Goal: Information Seeking & Learning: Learn about a topic

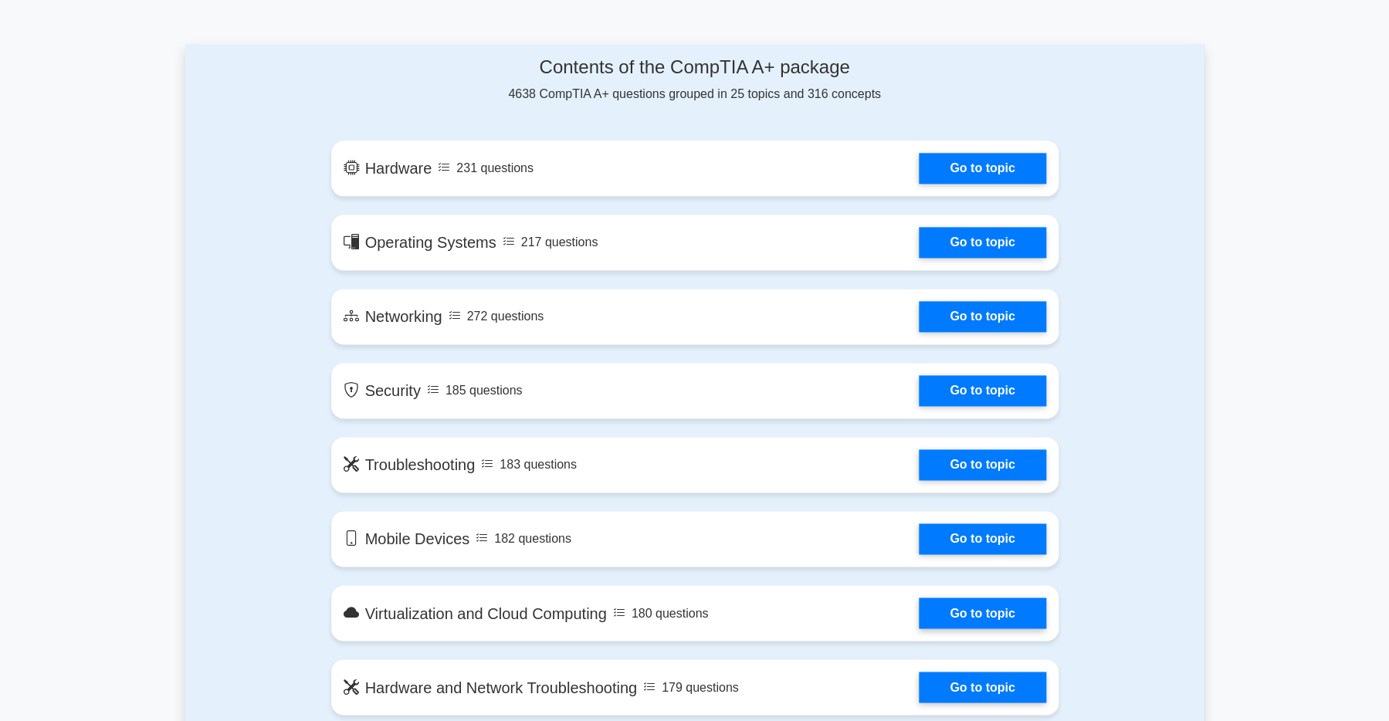
scroll to position [834, 0]
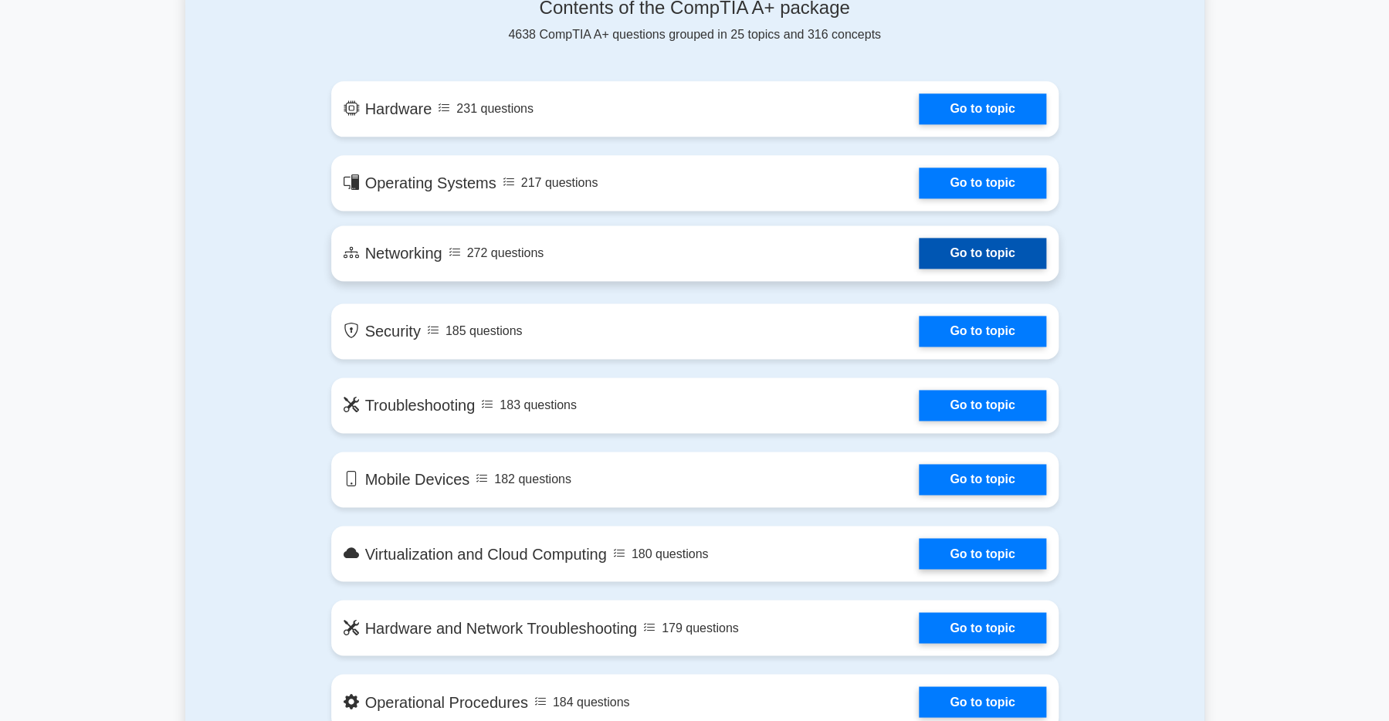
click at [952, 269] on link "Go to topic" at bounding box center [982, 253] width 127 height 31
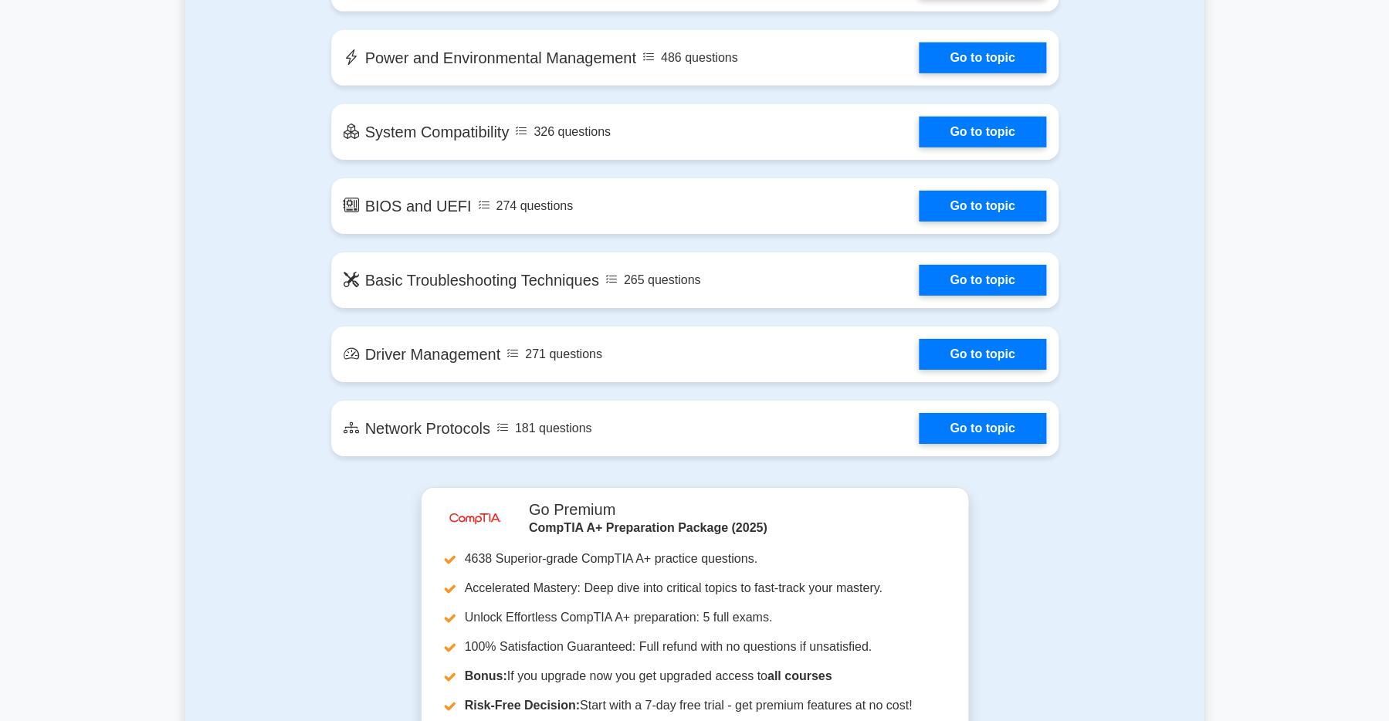
scroll to position [2815, 0]
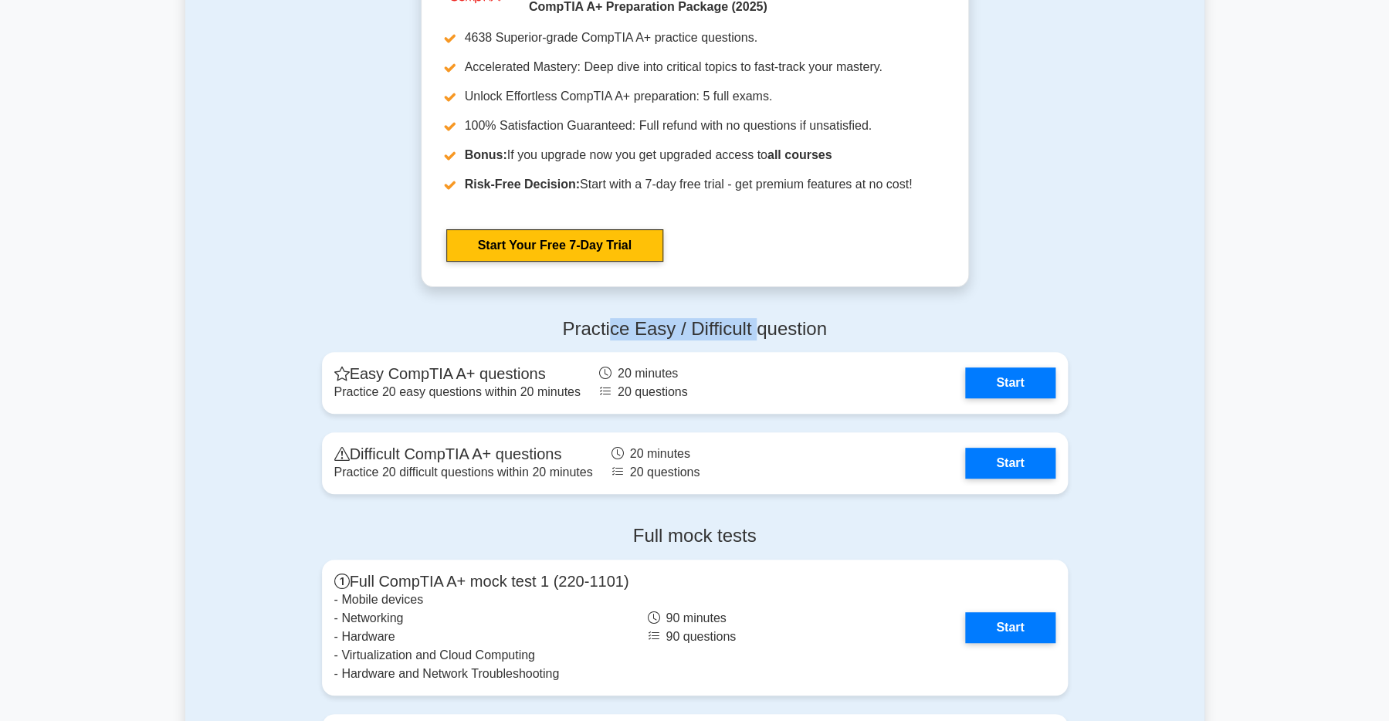
drag, startPoint x: 600, startPoint y: 383, endPoint x: 771, endPoint y: 388, distance: 170.7
click at [771, 341] on h4 "Practice Easy / Difficult question" at bounding box center [695, 329] width 746 height 22
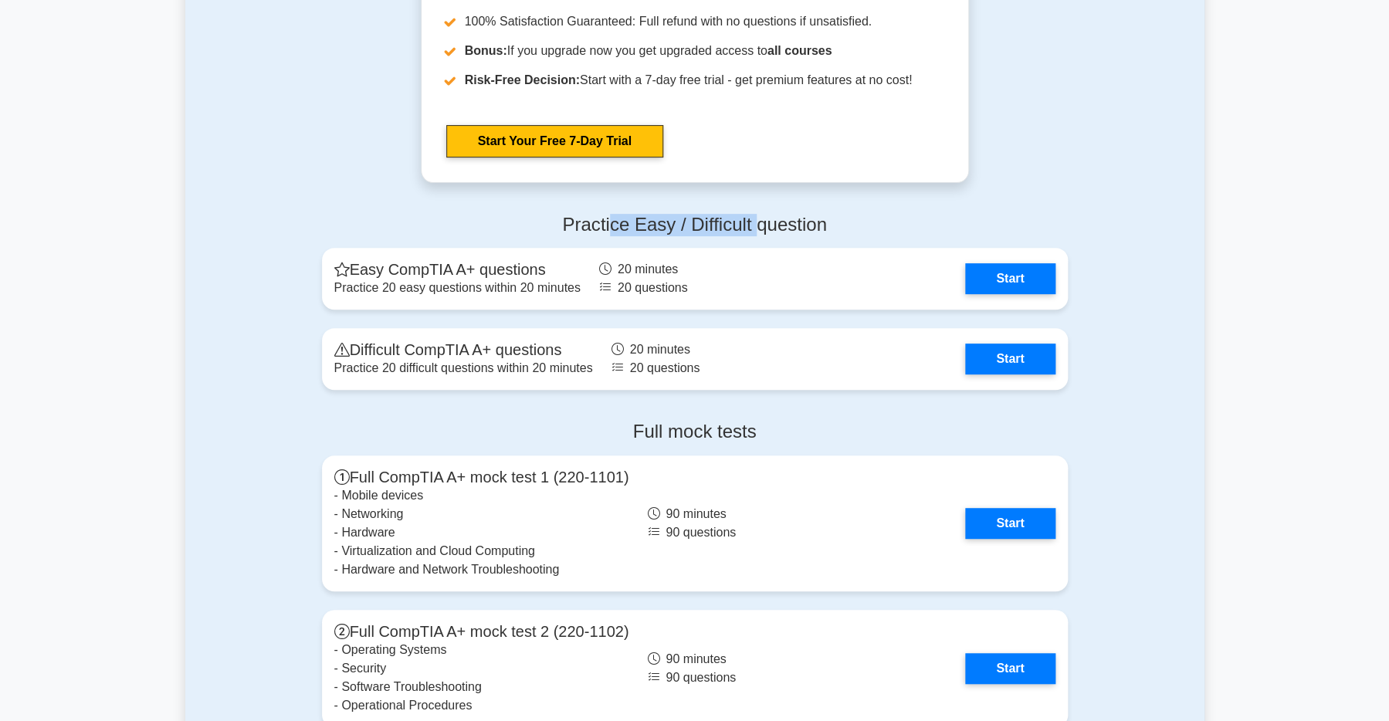
scroll to position [3024, 0]
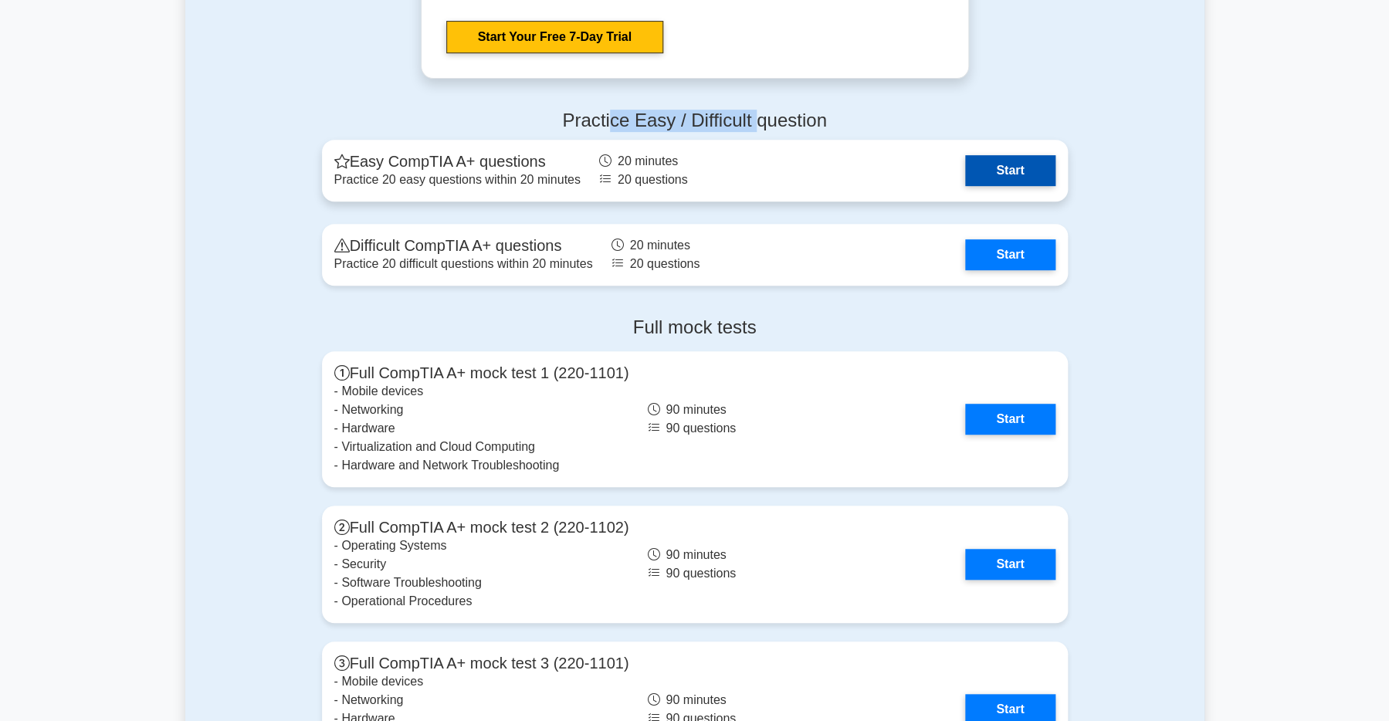
click at [1012, 186] on link "Start" at bounding box center [1010, 170] width 90 height 31
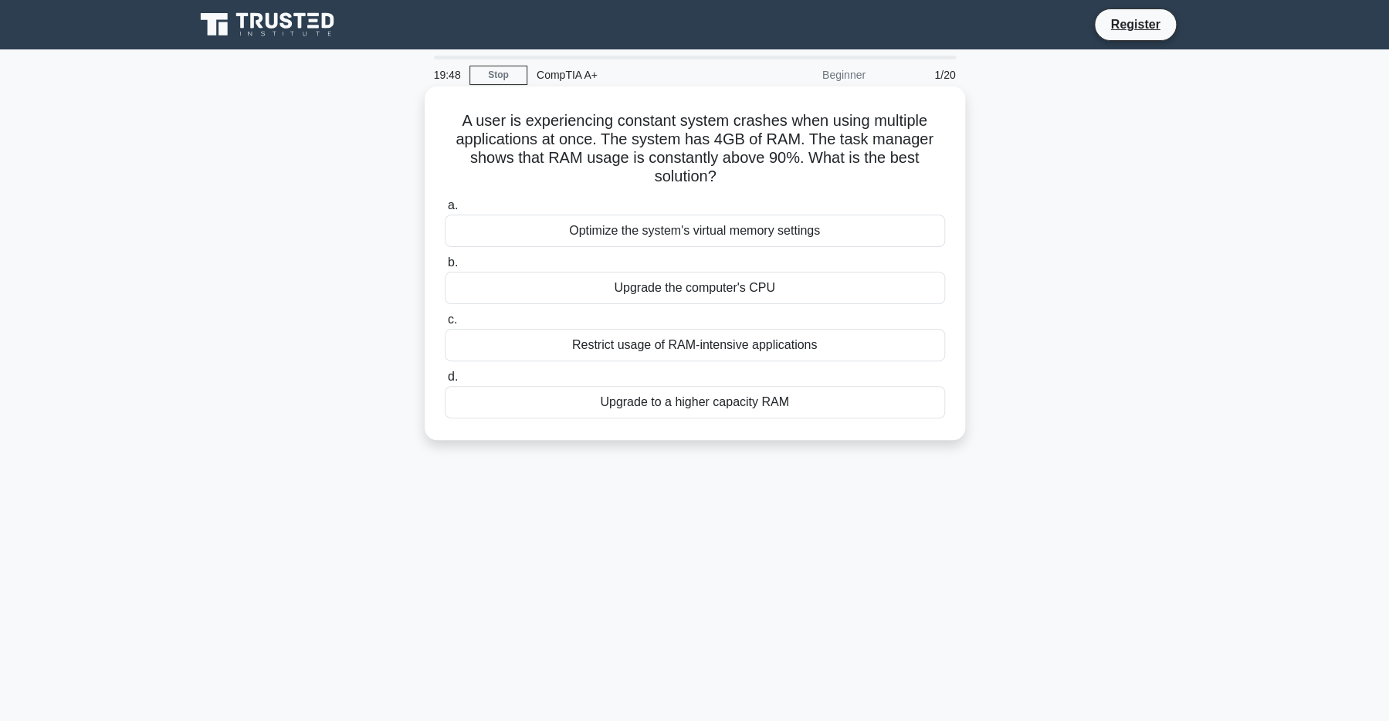
click at [628, 300] on div "Upgrade the computer's CPU" at bounding box center [695, 288] width 500 height 32
click at [445, 268] on input "b. Upgrade the computer's CPU" at bounding box center [445, 263] width 0 height 10
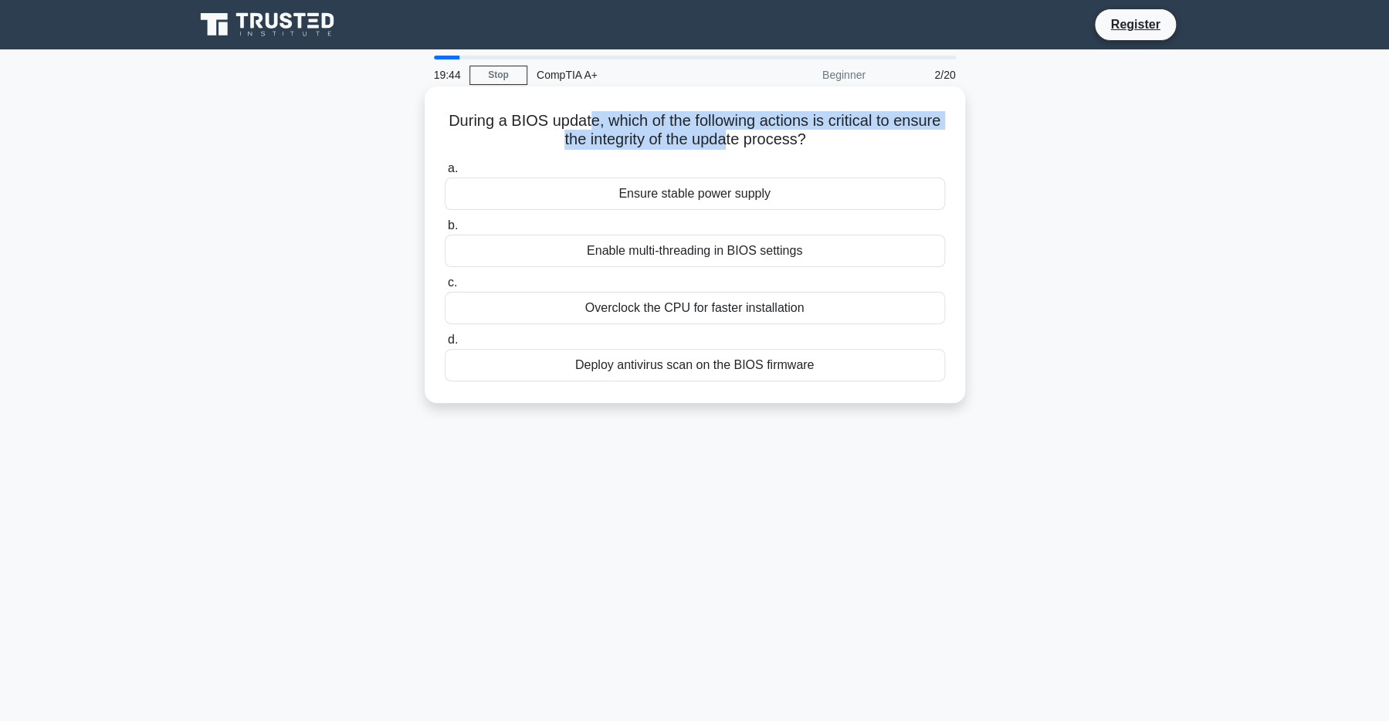
drag, startPoint x: 623, startPoint y: 115, endPoint x: 775, endPoint y: 137, distance: 153.8
click at [775, 137] on h5 "During a BIOS update, which of the following actions is critical to ensure the …" at bounding box center [695, 130] width 504 height 39
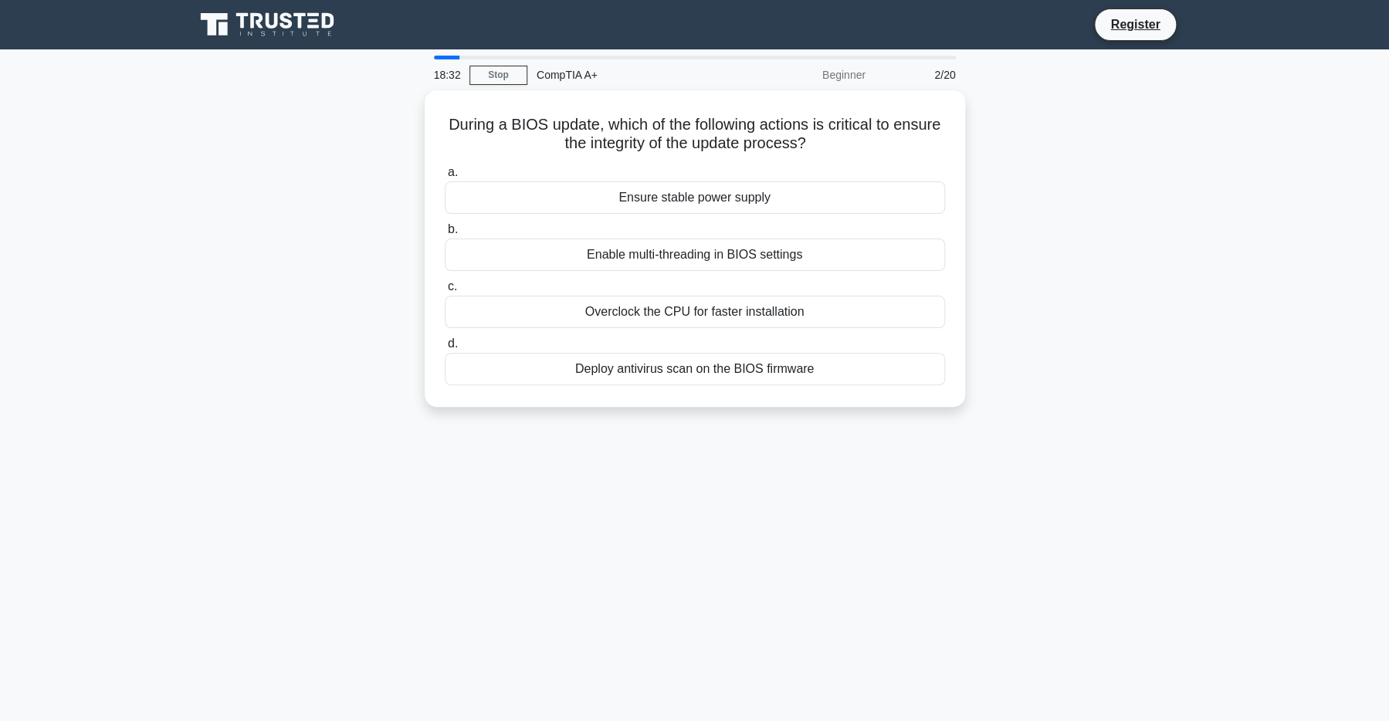
click at [258, 165] on div "During a BIOS update, which of the following actions is critical to ensure the …" at bounding box center [694, 257] width 1019 height 335
drag, startPoint x: 520, startPoint y: 121, endPoint x: 880, endPoint y: 144, distance: 360.6
click at [880, 144] on h5 "During a BIOS update, which of the following actions is critical to ensure the …" at bounding box center [695, 130] width 504 height 39
click at [627, 119] on h5 "During a BIOS update, which of the following actions is critical to ensure the …" at bounding box center [695, 130] width 504 height 39
click at [618, 193] on div "Ensure stable power supply" at bounding box center [695, 194] width 500 height 32
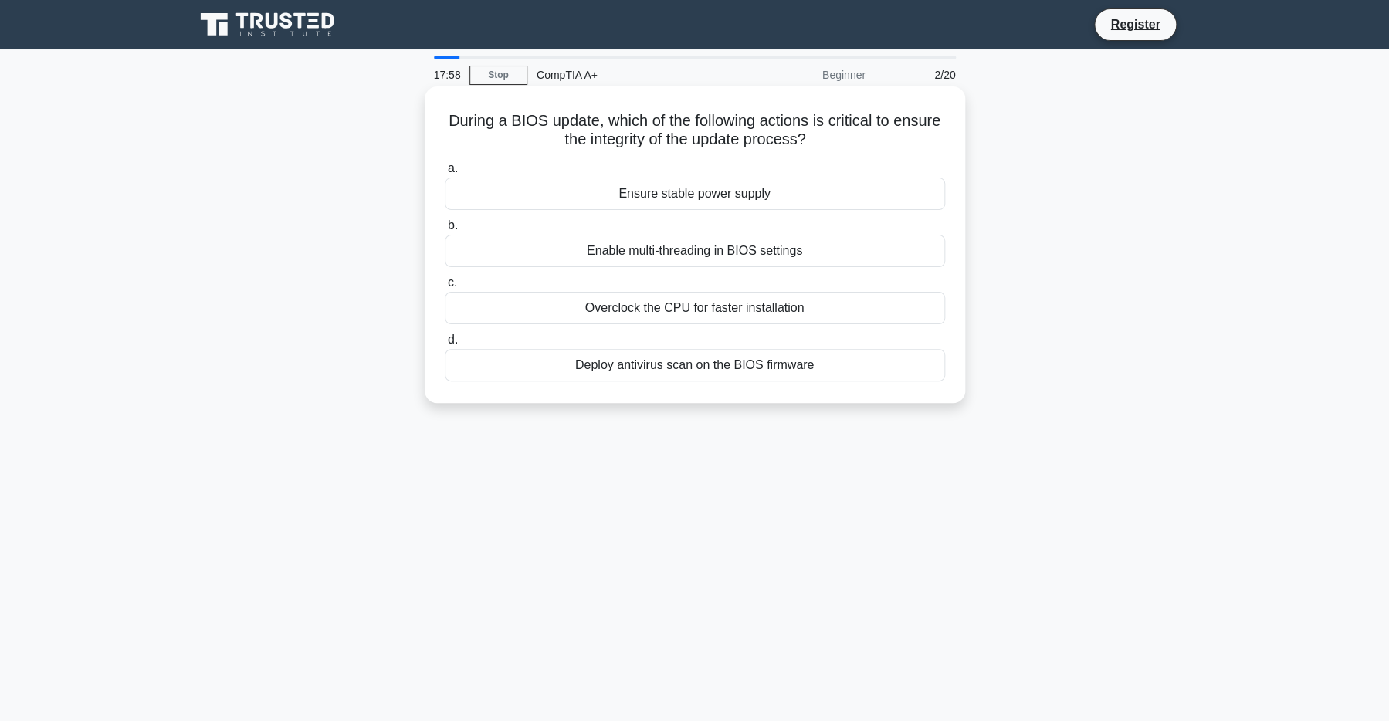
click at [670, 199] on div "Ensure stable power supply" at bounding box center [695, 194] width 500 height 32
click at [445, 174] on input "a. Ensure stable power supply" at bounding box center [445, 169] width 0 height 10
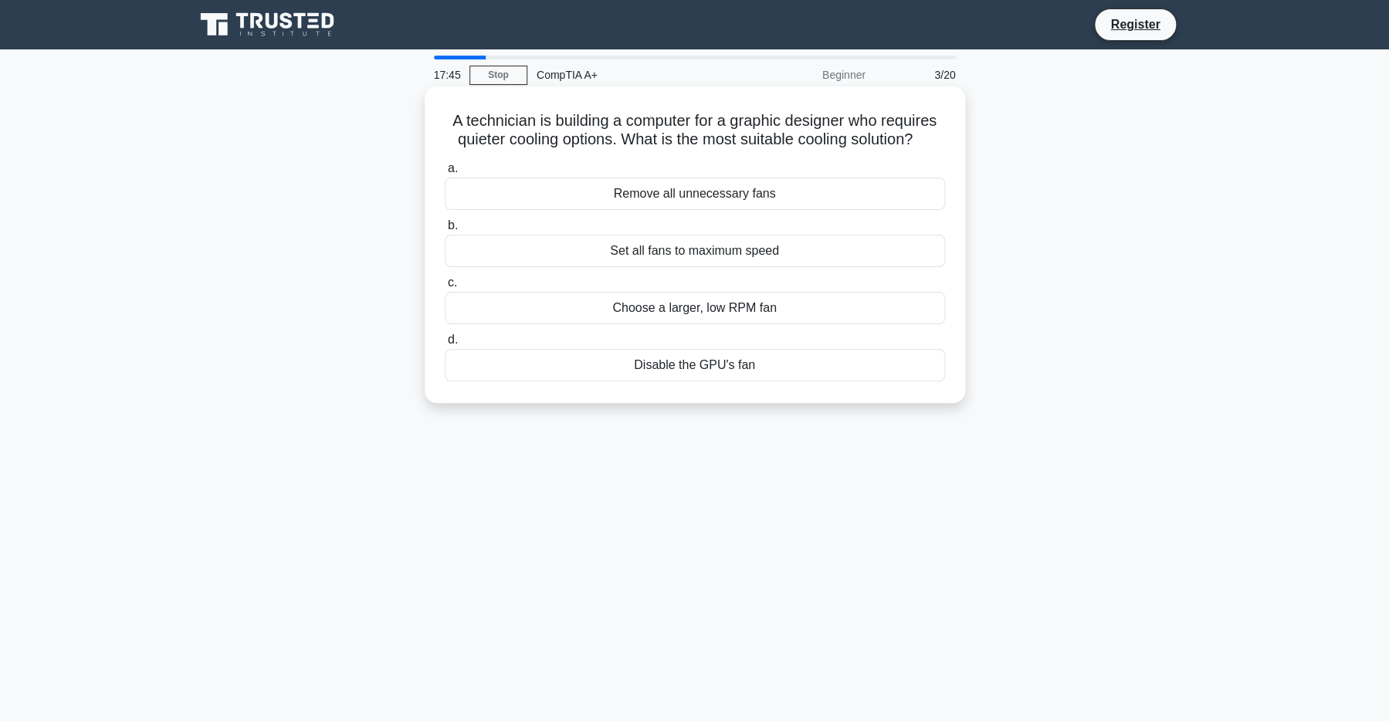
click at [659, 324] on div "Choose a larger, low RPM fan" at bounding box center [695, 308] width 500 height 32
click at [445, 288] on input "c. Choose a larger, low RPM fan" at bounding box center [445, 283] width 0 height 10
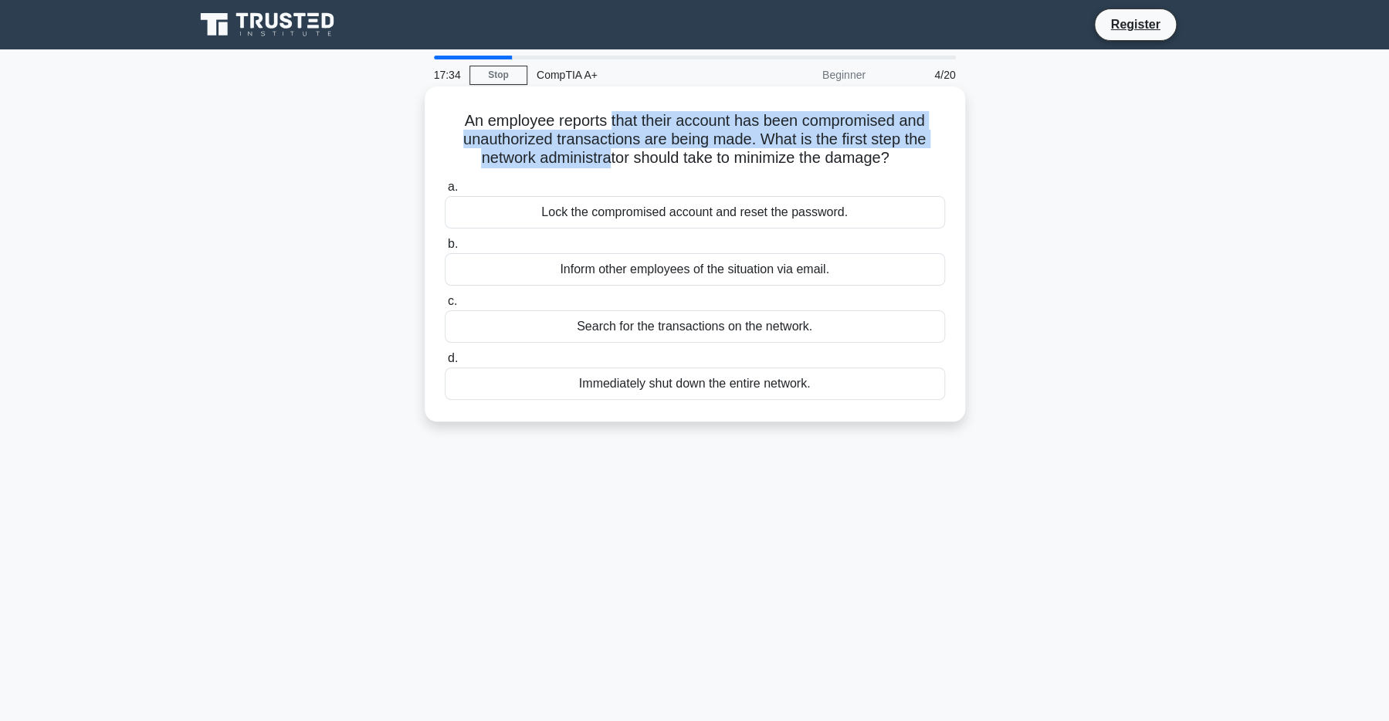
drag, startPoint x: 636, startPoint y: 134, endPoint x: 678, endPoint y: 161, distance: 50.3
click at [678, 161] on h5 "An employee reports that their account has been compromised and unauthorized tr…" at bounding box center [695, 139] width 504 height 57
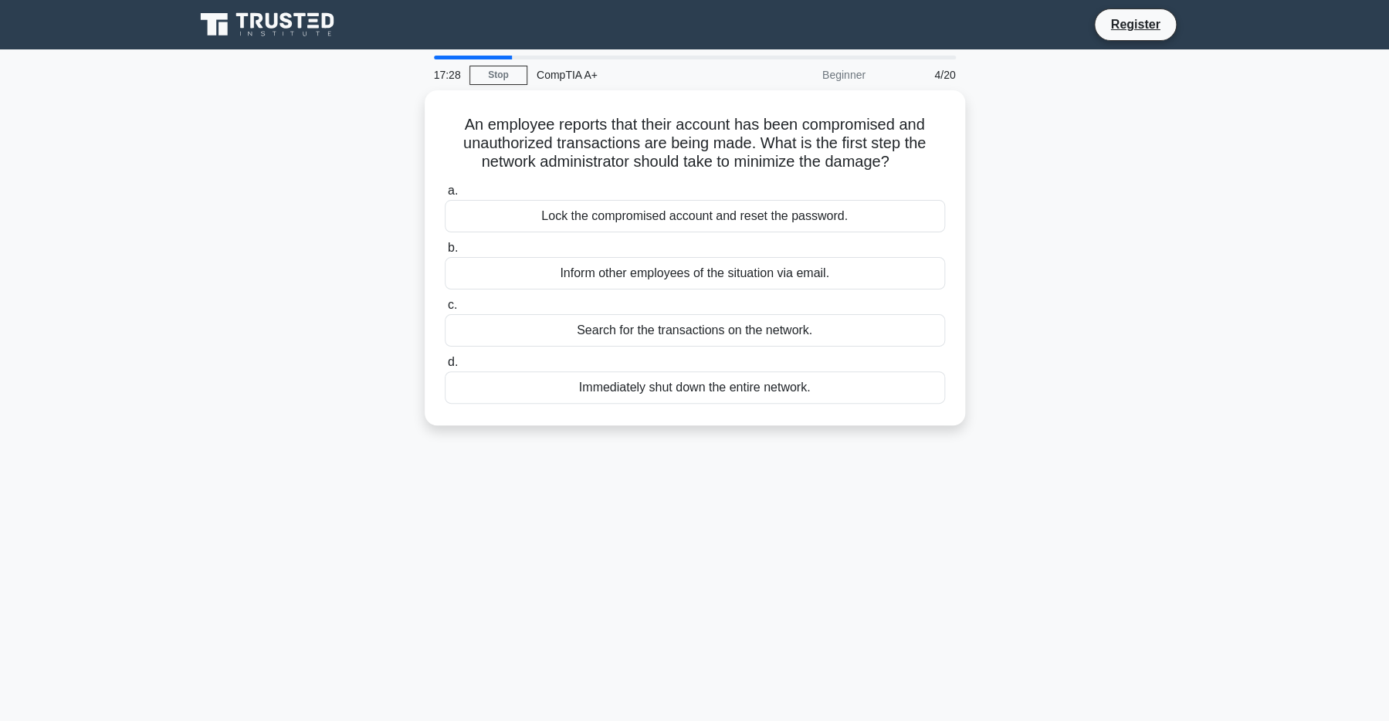
click at [305, 277] on div "An employee reports that their account has been compromised and unauthorized tr…" at bounding box center [694, 267] width 1019 height 354
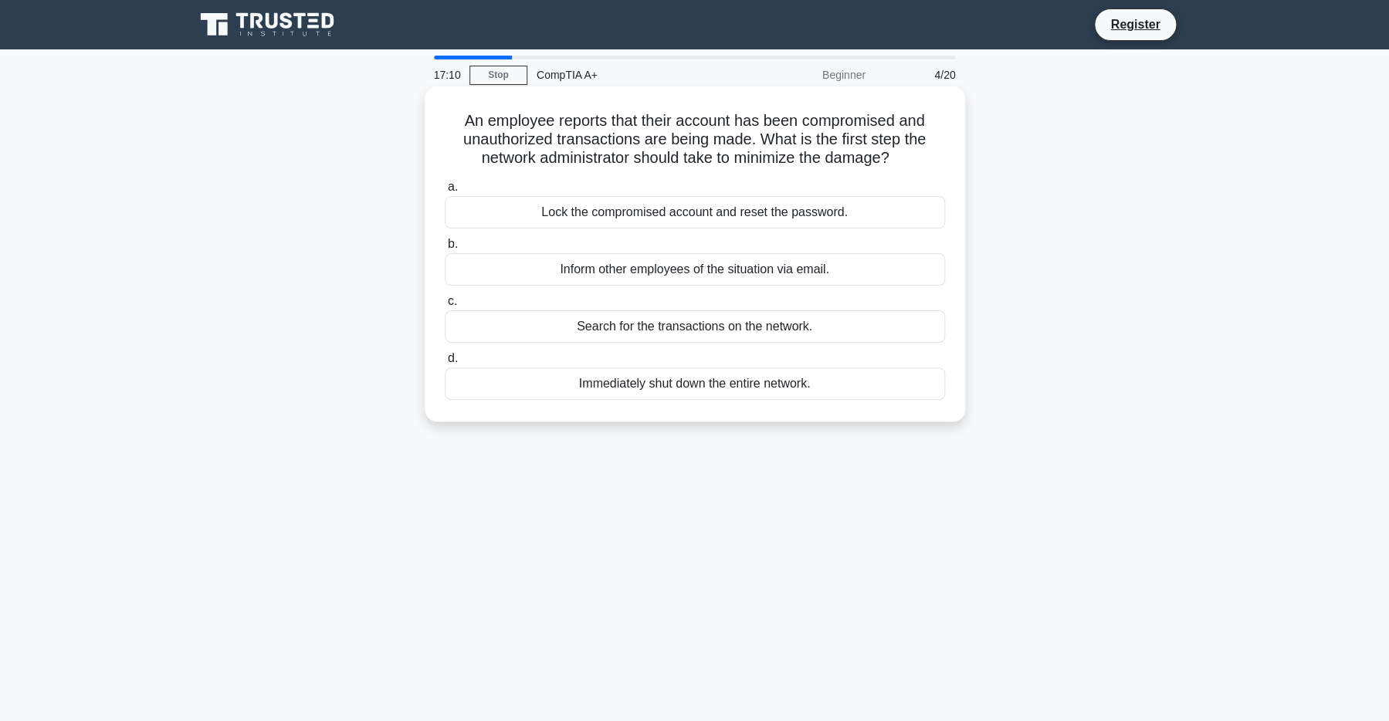
click at [689, 400] on div "Immediately shut down the entire network." at bounding box center [695, 384] width 500 height 32
click at [445, 364] on input "d. Immediately shut down the entire network." at bounding box center [445, 359] width 0 height 10
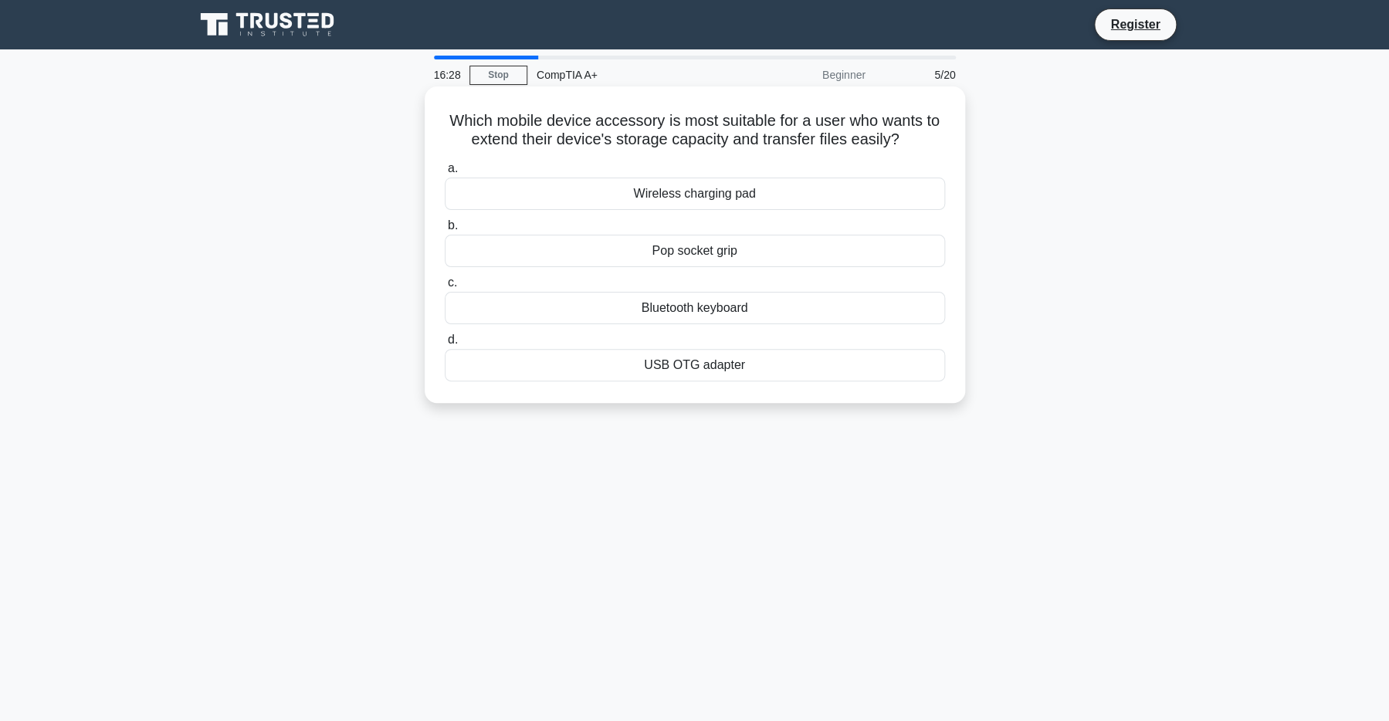
click at [644, 382] on div "USB OTG adapter" at bounding box center [695, 365] width 500 height 32
click at [445, 345] on input "d. USB OTG adapter" at bounding box center [445, 340] width 0 height 10
click at [681, 254] on div "Boot Manager" at bounding box center [695, 251] width 500 height 32
click at [445, 231] on input "b. Boot Manager" at bounding box center [445, 226] width 0 height 10
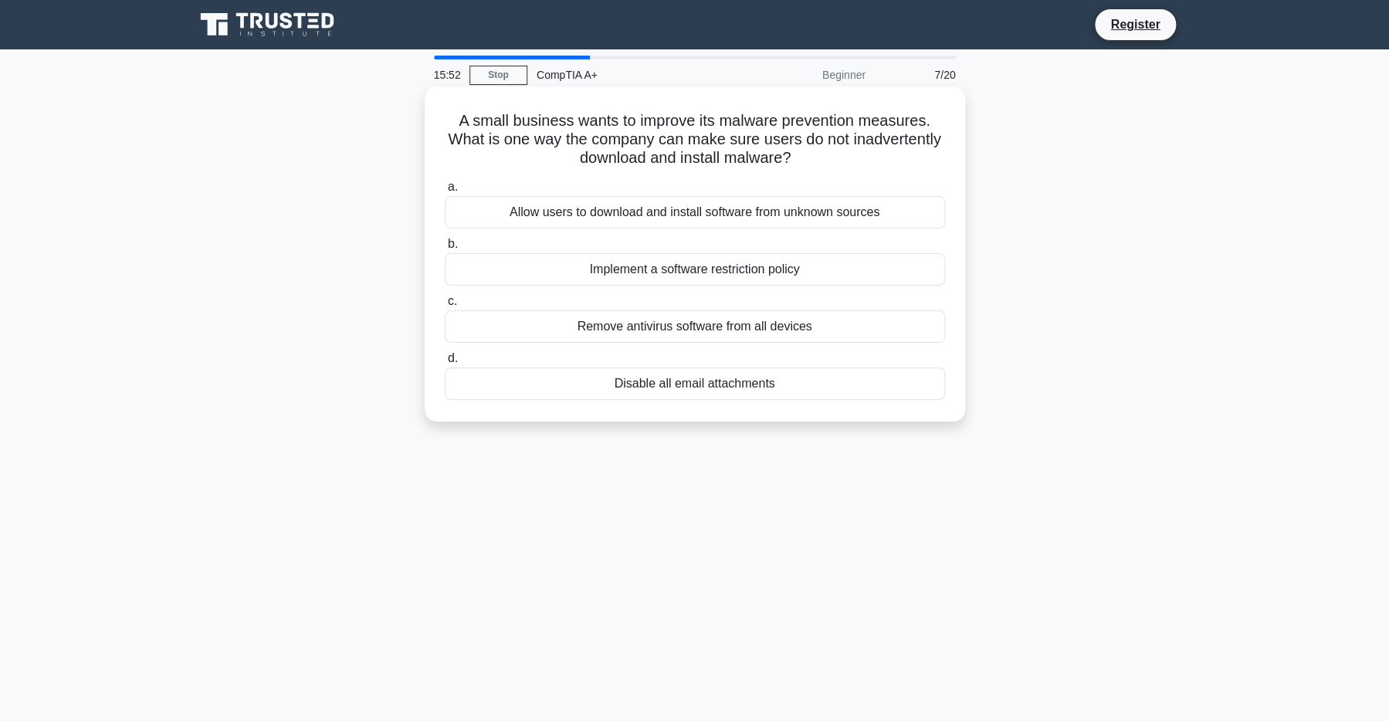
click at [618, 267] on div "Implement a software restriction policy" at bounding box center [695, 269] width 500 height 32
click at [445, 249] on input "b. Implement a software restriction policy" at bounding box center [445, 244] width 0 height 10
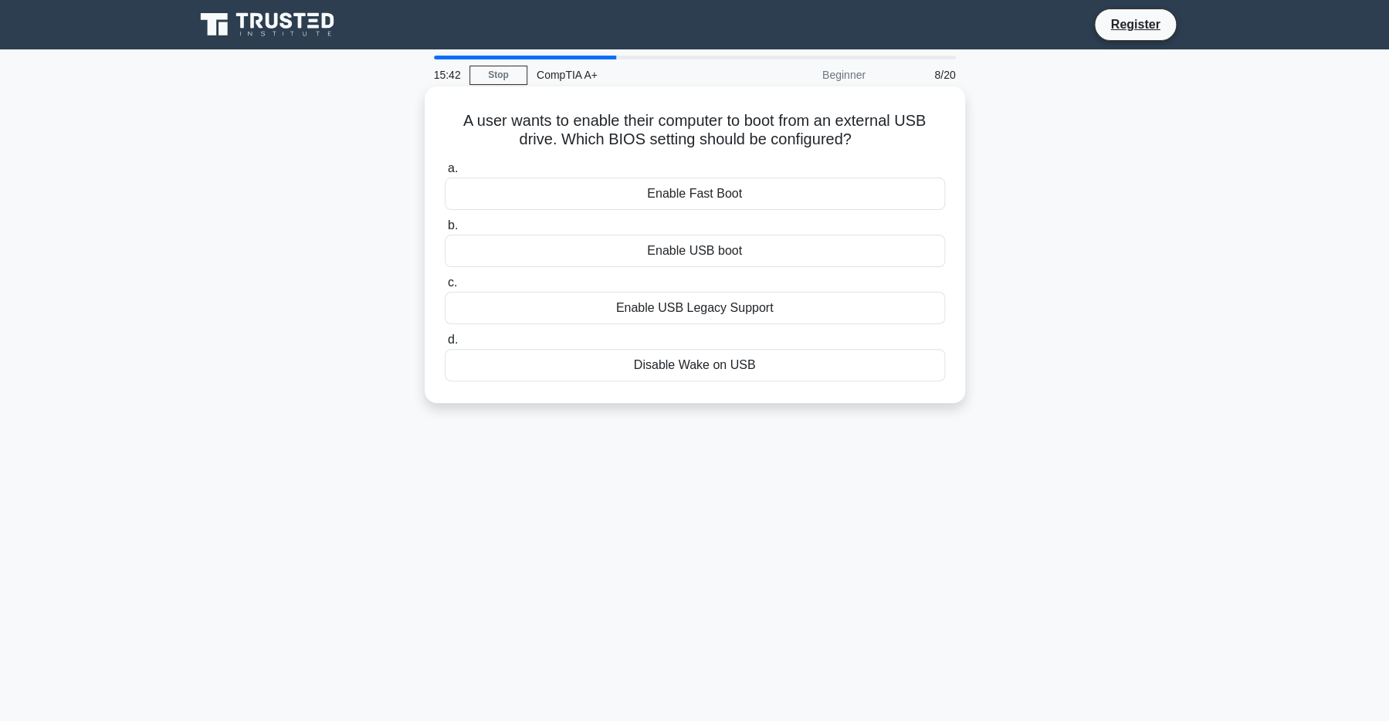
click at [690, 253] on div "Enable USB boot" at bounding box center [695, 251] width 500 height 32
click at [445, 231] on input "b. Enable USB boot" at bounding box center [445, 226] width 0 height 10
drag, startPoint x: 519, startPoint y: 120, endPoint x: 880, endPoint y: 142, distance: 362.1
click at [880, 142] on h5 "A user calls you about slow performance on their computer. What should you do f…" at bounding box center [695, 130] width 504 height 39
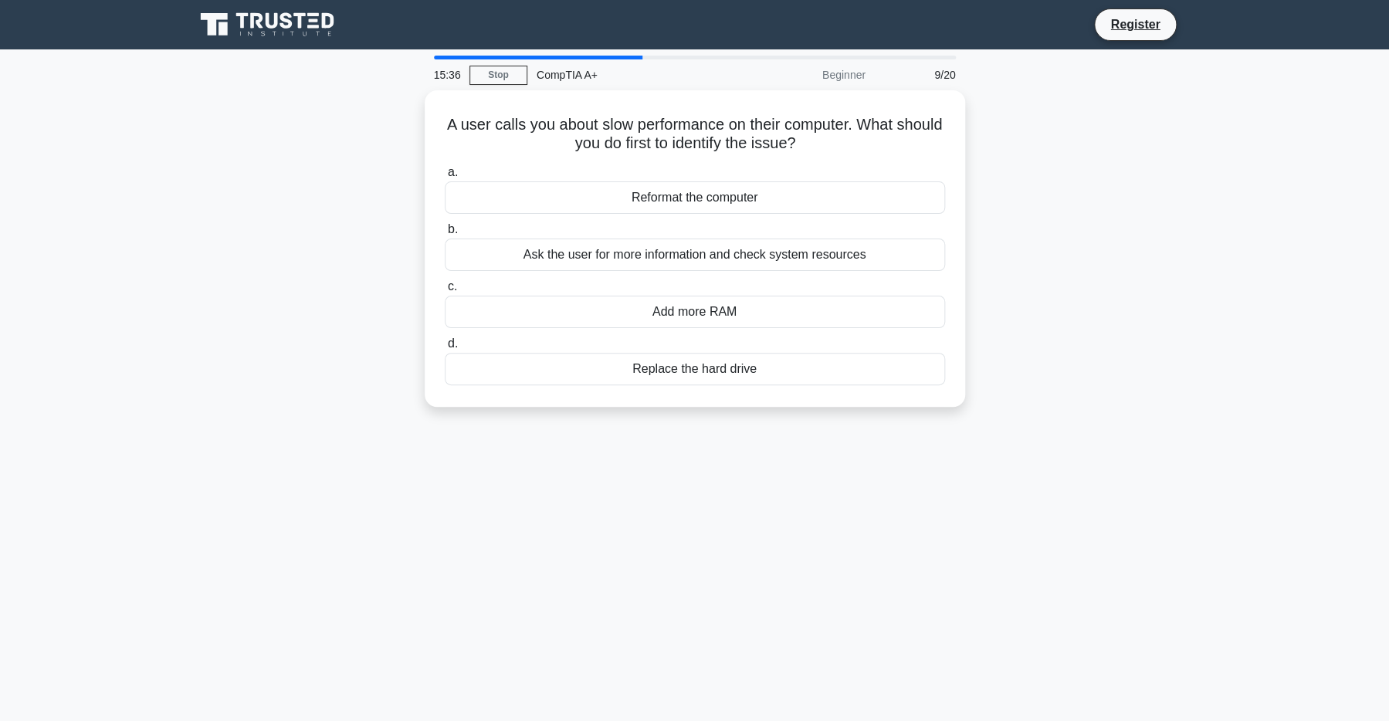
click at [279, 135] on div "A user calls you about slow performance on their computer. What should you do f…" at bounding box center [694, 257] width 1019 height 335
click at [667, 248] on div "Ask the user for more information and check system resources" at bounding box center [695, 251] width 500 height 32
click at [445, 231] on input "b. Ask the user for more information and check system resources" at bounding box center [445, 226] width 0 height 10
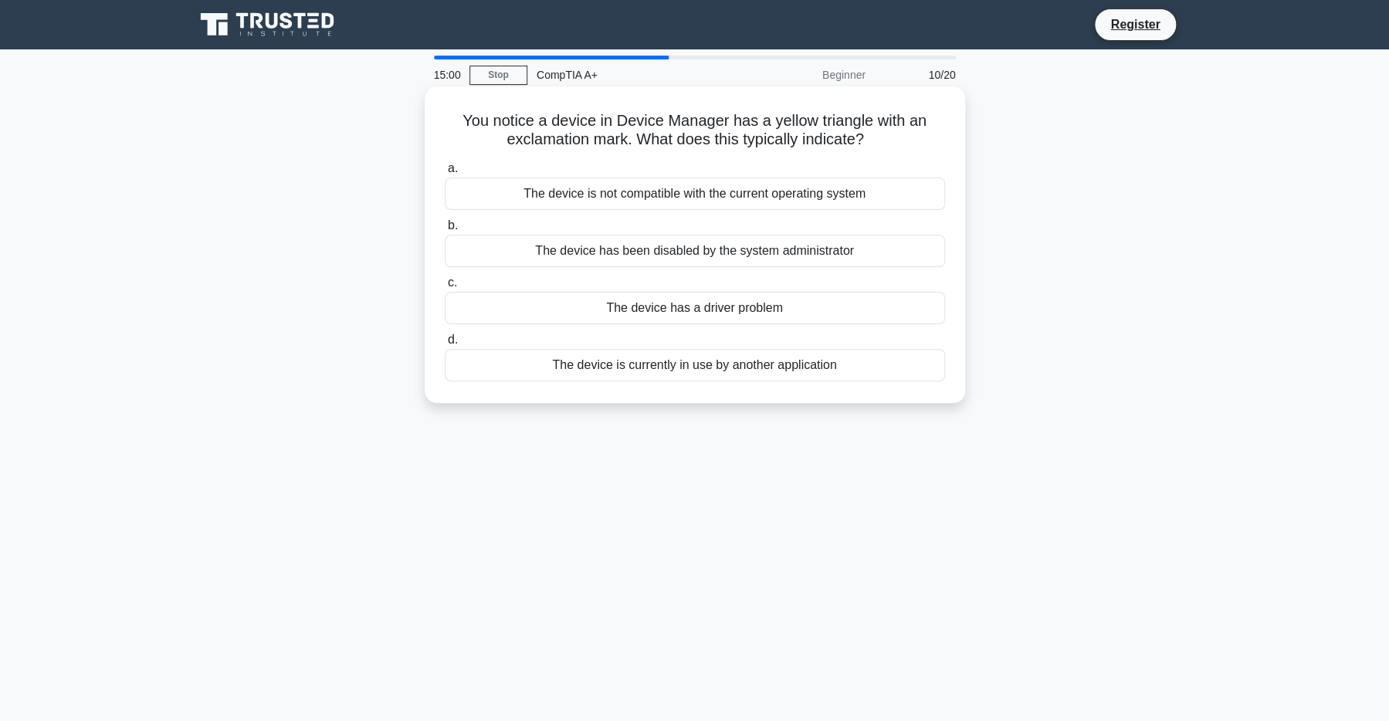
click at [660, 309] on div "The device has a driver problem" at bounding box center [695, 308] width 500 height 32
click at [445, 288] on input "c. The device has a driver problem" at bounding box center [445, 283] width 0 height 10
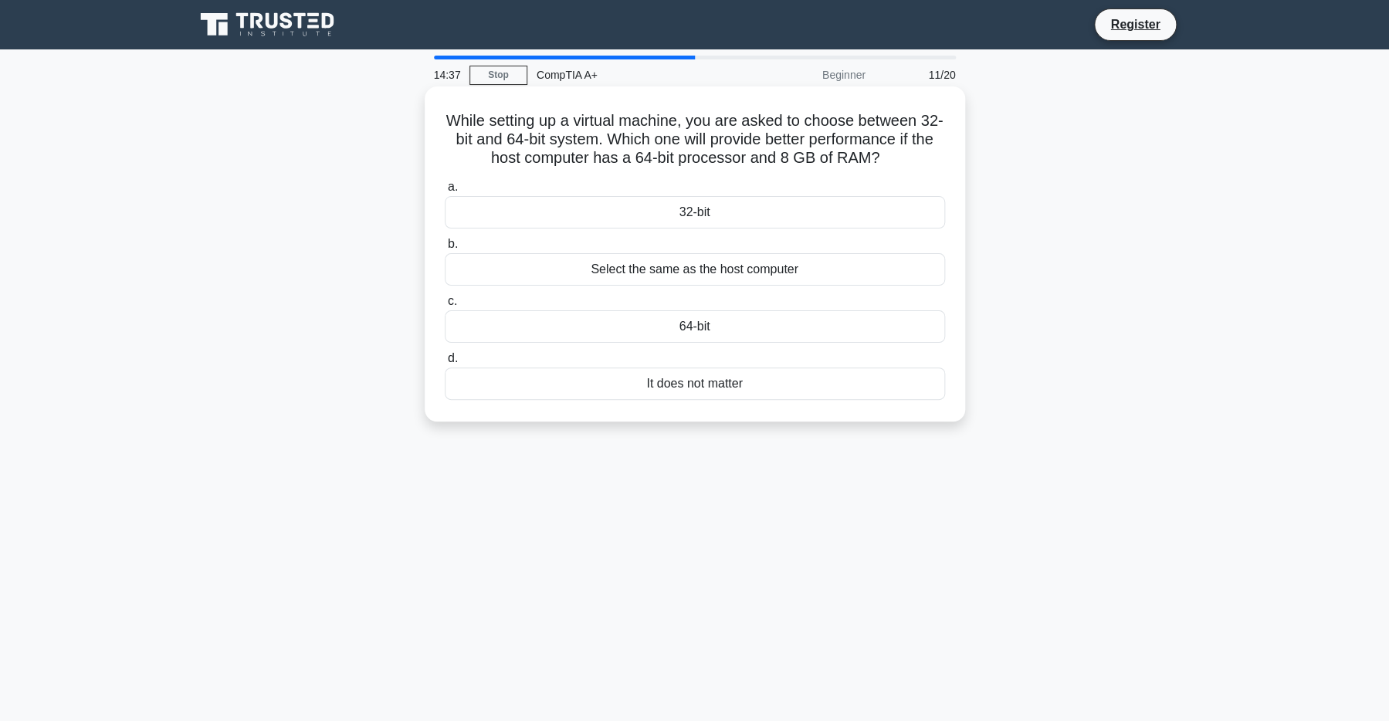
click at [693, 343] on div "64-bit" at bounding box center [695, 326] width 500 height 32
click at [445, 307] on input "c. 64-bit" at bounding box center [445, 302] width 0 height 10
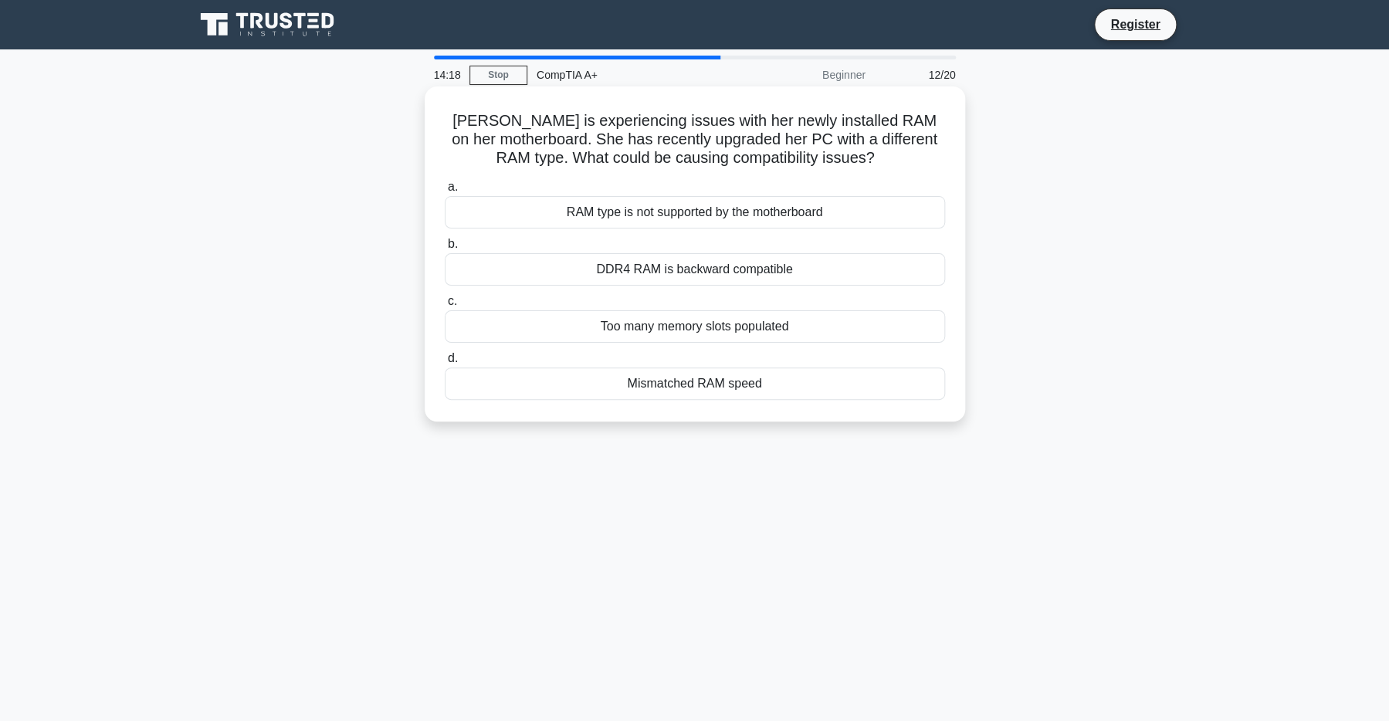
click at [656, 226] on div "RAM type is not supported by the motherboard" at bounding box center [695, 212] width 500 height 32
click at [445, 192] on input "a. RAM type is not supported by the motherboard" at bounding box center [445, 187] width 0 height 10
click at [647, 209] on div "Check the BIOS for proper drive settings" at bounding box center [695, 212] width 500 height 32
click at [445, 192] on input "a. Check the BIOS for proper drive settings" at bounding box center [445, 187] width 0 height 10
drag, startPoint x: 593, startPoint y: 141, endPoint x: 741, endPoint y: 171, distance: 151.3
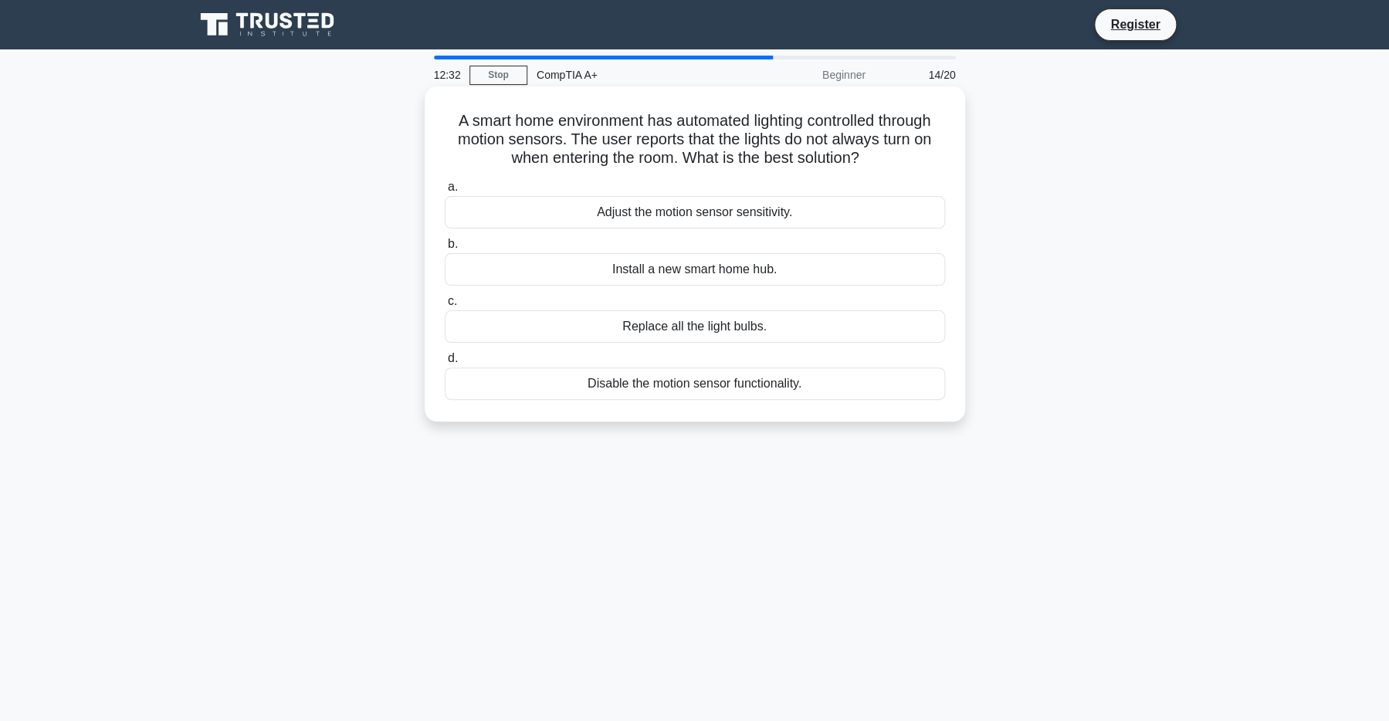
click at [741, 168] on h5 "A smart home environment has automated lighting controlled through motion senso…" at bounding box center [695, 139] width 504 height 57
click at [651, 286] on div "Install a new smart home hub." at bounding box center [695, 269] width 500 height 32
click at [445, 249] on input "b. Install a new smart home hub." at bounding box center [445, 244] width 0 height 10
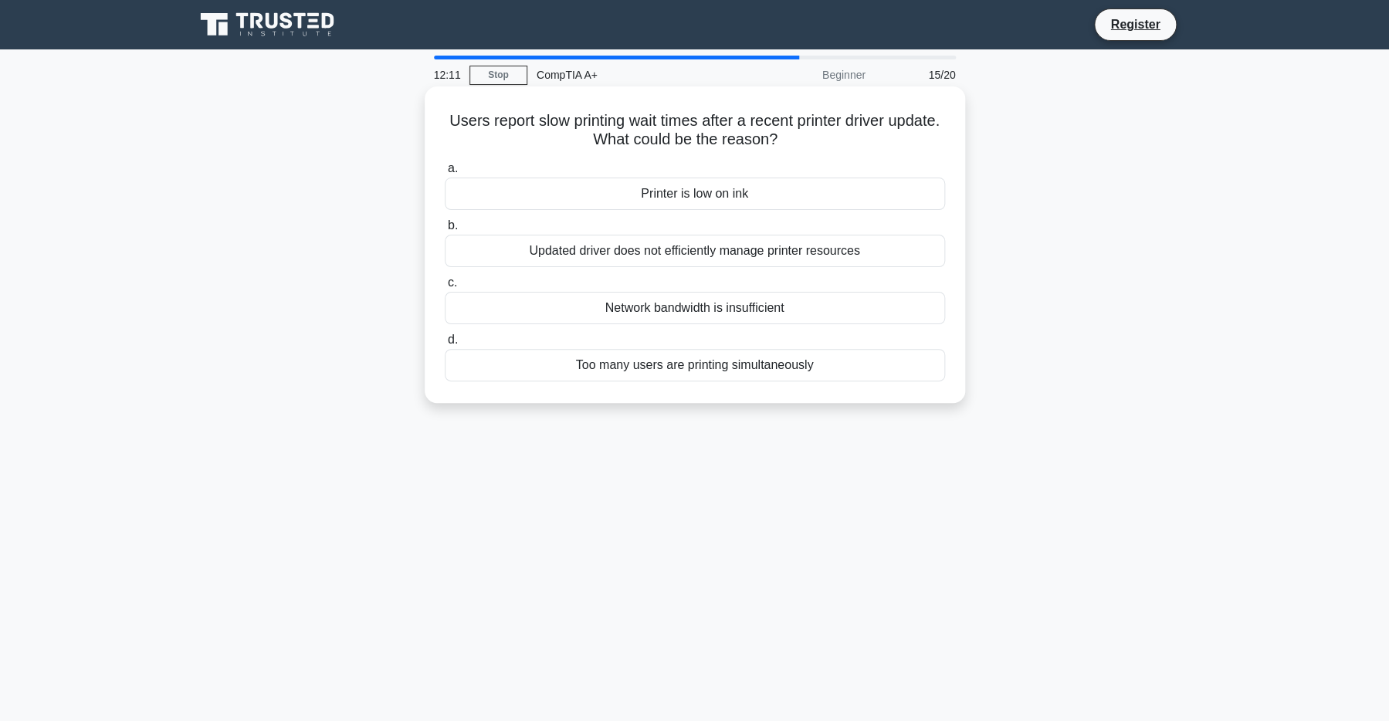
click at [533, 244] on div "Updated driver does not efficiently manage printer resources" at bounding box center [695, 251] width 500 height 32
click at [445, 231] on input "b. Updated driver does not efficiently manage printer resources" at bounding box center [445, 226] width 0 height 10
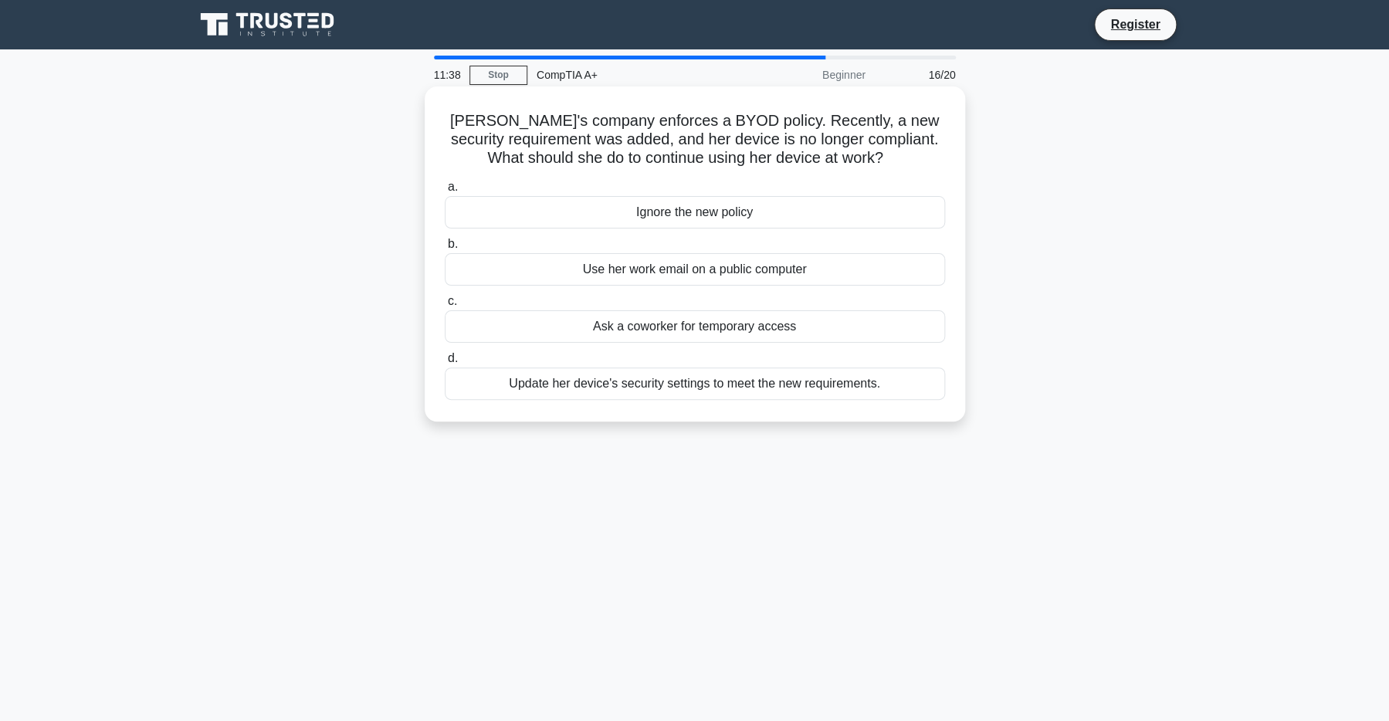
click at [613, 400] on div "Update her device's security settings to meet the new requirements." at bounding box center [695, 384] width 500 height 32
click at [445, 364] on input "d. Update her device's security settings to meet the new requirements." at bounding box center [445, 359] width 0 height 10
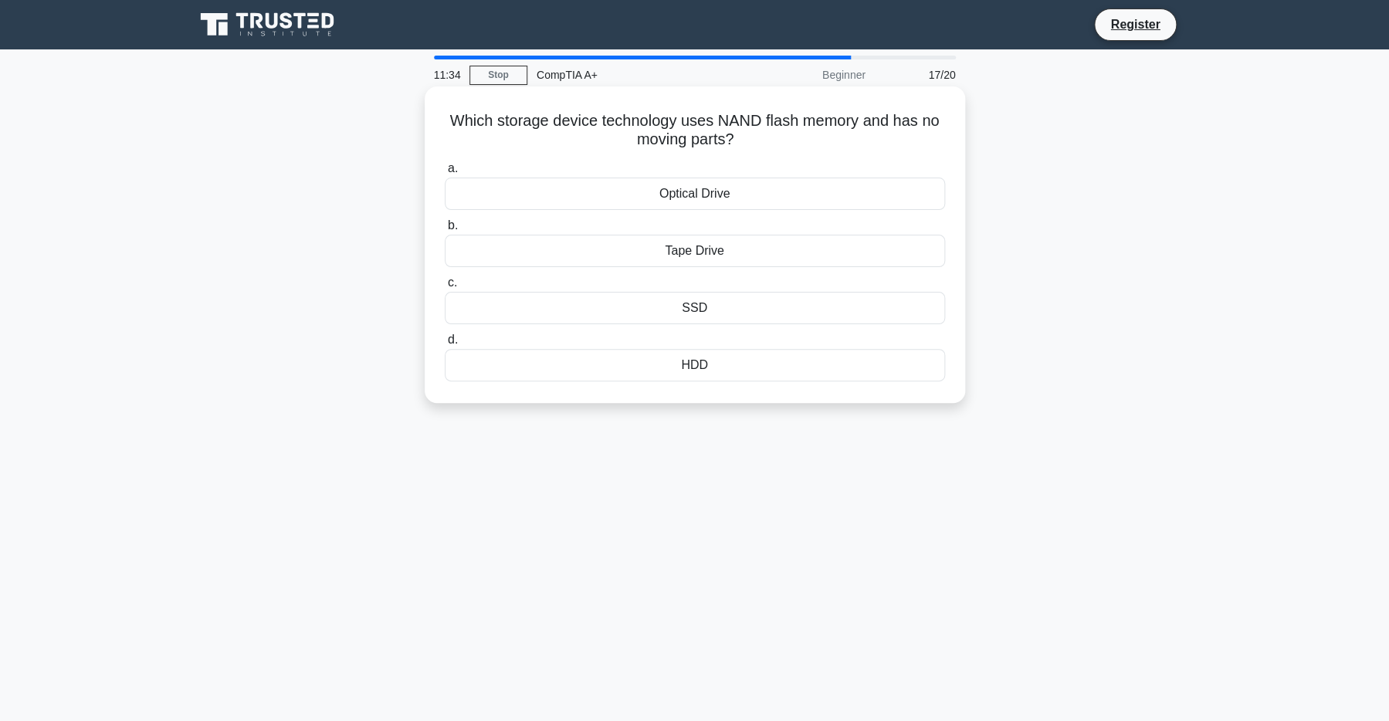
drag, startPoint x: 544, startPoint y: 124, endPoint x: 792, endPoint y: 135, distance: 249.0
click at [792, 135] on h5 "Which storage device technology uses NAND flash memory and has no moving parts?…" at bounding box center [695, 130] width 504 height 39
click at [682, 253] on div "Tape Drive" at bounding box center [695, 251] width 500 height 32
click at [445, 231] on input "b. Tape Drive" at bounding box center [445, 226] width 0 height 10
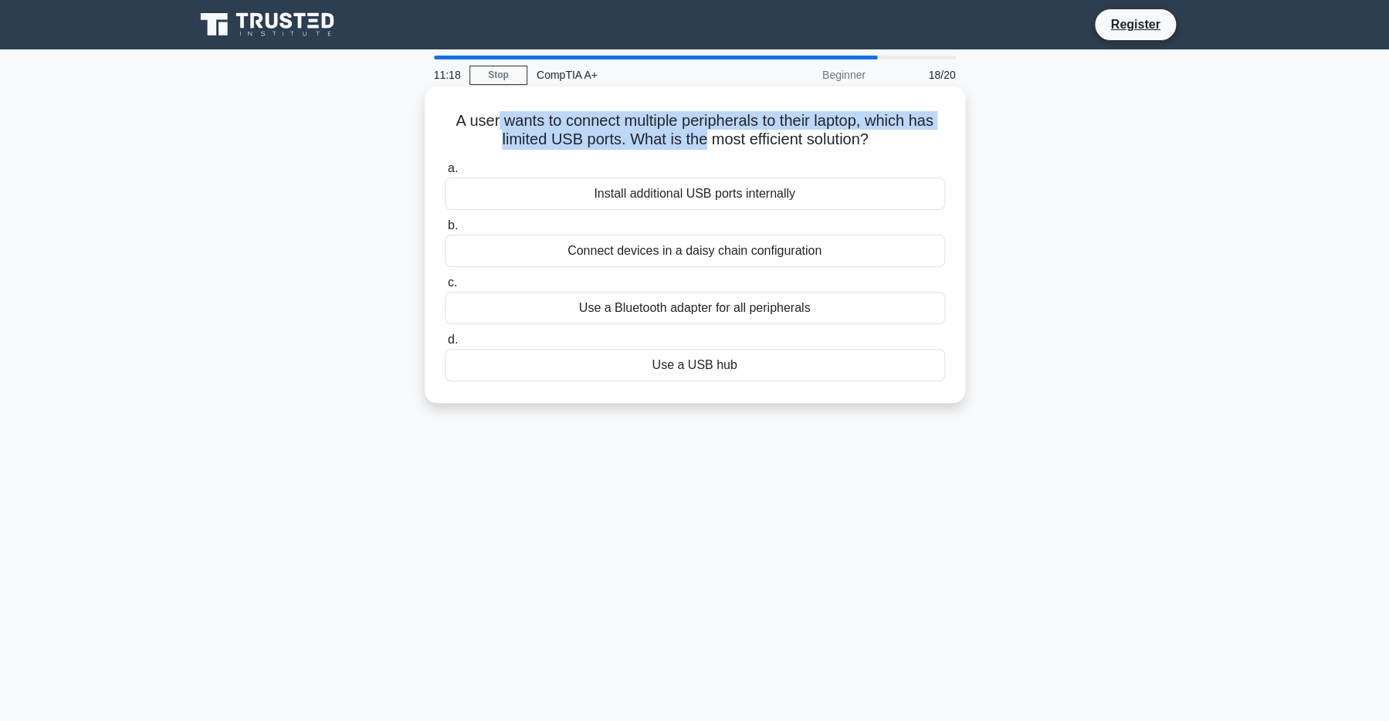
drag, startPoint x: 509, startPoint y: 120, endPoint x: 762, endPoint y: 142, distance: 254.2
click at [762, 142] on h5 "A user wants to connect multiple peripherals to their laptop, which has limited…" at bounding box center [695, 130] width 504 height 39
click at [642, 143] on h5 "A user wants to connect multiple peripherals to their laptop, which has limited…" at bounding box center [695, 130] width 504 height 39
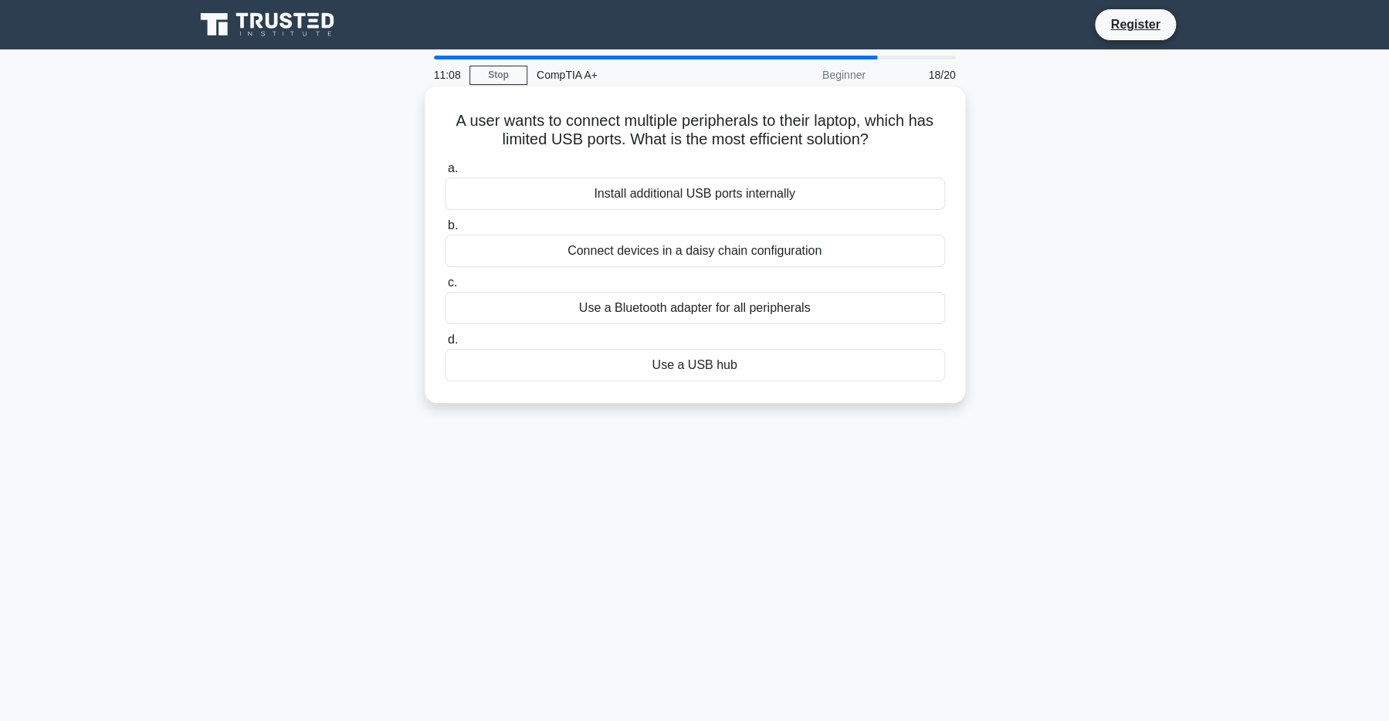
click at [678, 382] on div "Use a USB hub" at bounding box center [695, 365] width 500 height 32
click at [445, 345] on input "d. Use a USB hub" at bounding box center [445, 340] width 0 height 10
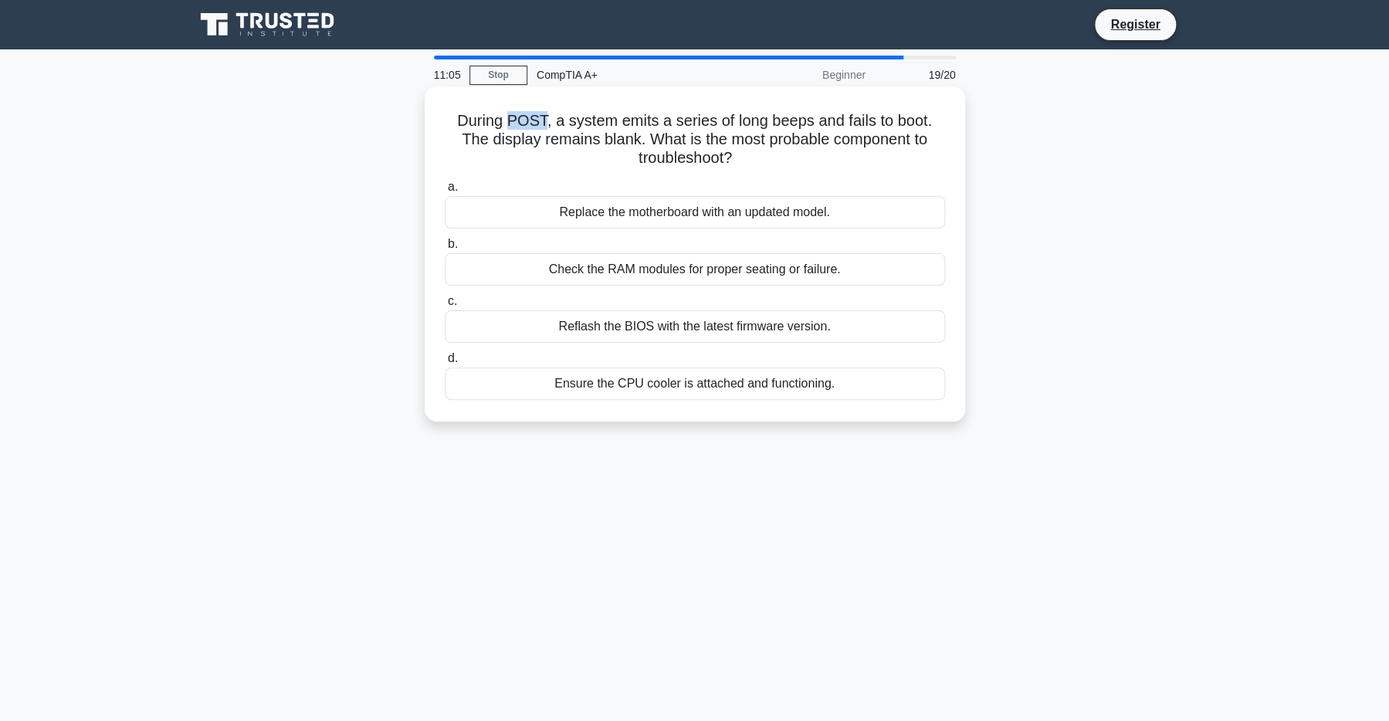
drag, startPoint x: 511, startPoint y: 118, endPoint x: 544, endPoint y: 127, distance: 33.5
click at [544, 127] on h5 "During POST, a system emits a series of long beeps and fails to boot. The displ…" at bounding box center [695, 139] width 504 height 57
click at [673, 263] on div "Check the RAM modules for proper seating or failure." at bounding box center [695, 269] width 500 height 32
click at [445, 249] on input "b. Check the RAM modules for proper seating or failure." at bounding box center [445, 244] width 0 height 10
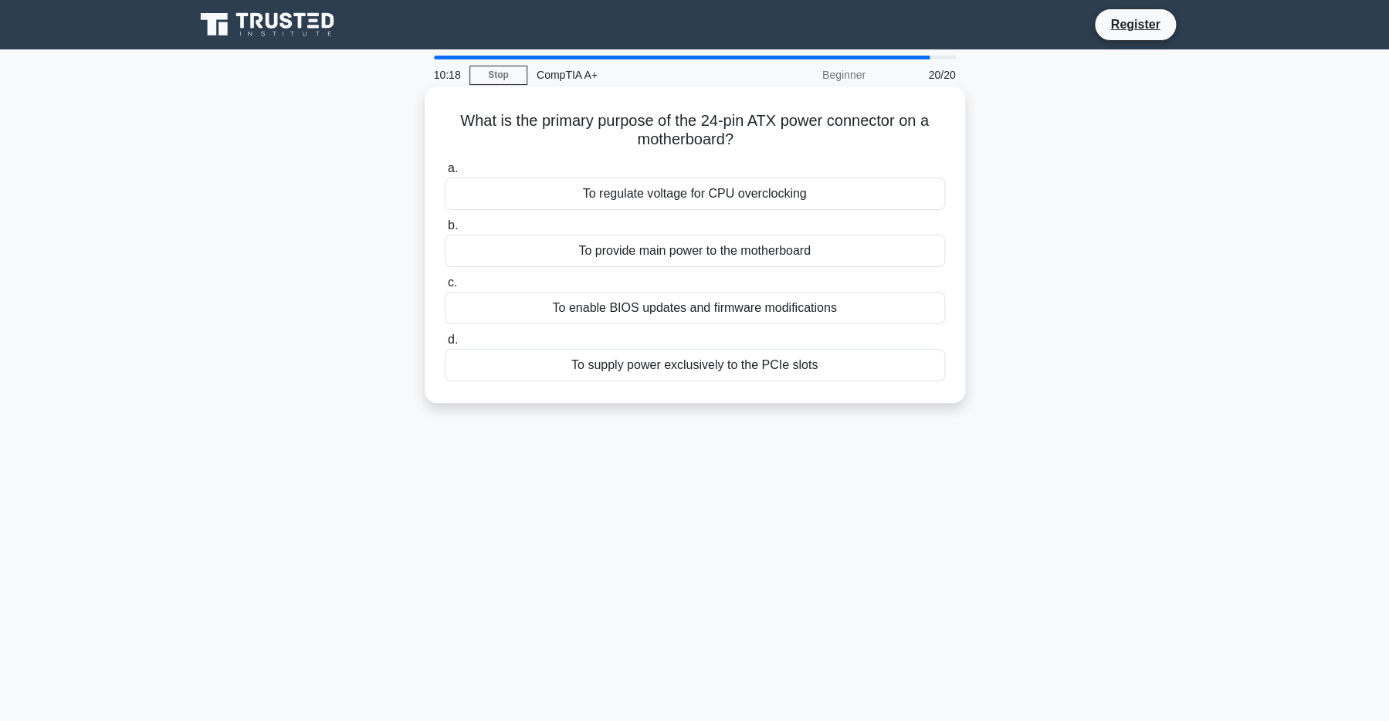
click at [688, 371] on div "To supply power exclusively to the PCIe slots" at bounding box center [695, 365] width 500 height 32
click at [445, 345] on input "d. To supply power exclusively to the PCIe slots" at bounding box center [445, 340] width 0 height 10
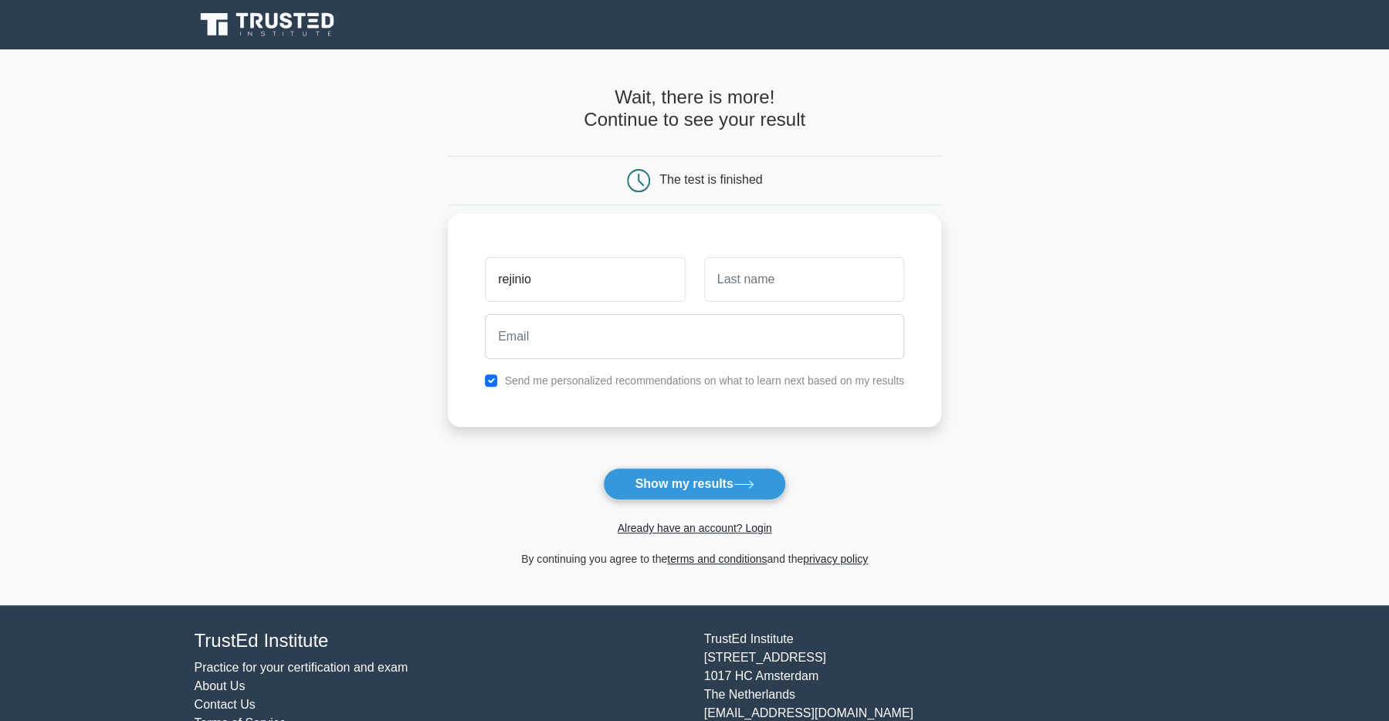
type input "rejinio"
click at [734, 275] on input "text" at bounding box center [804, 279] width 200 height 45
type input "[PERSON_NAME]"
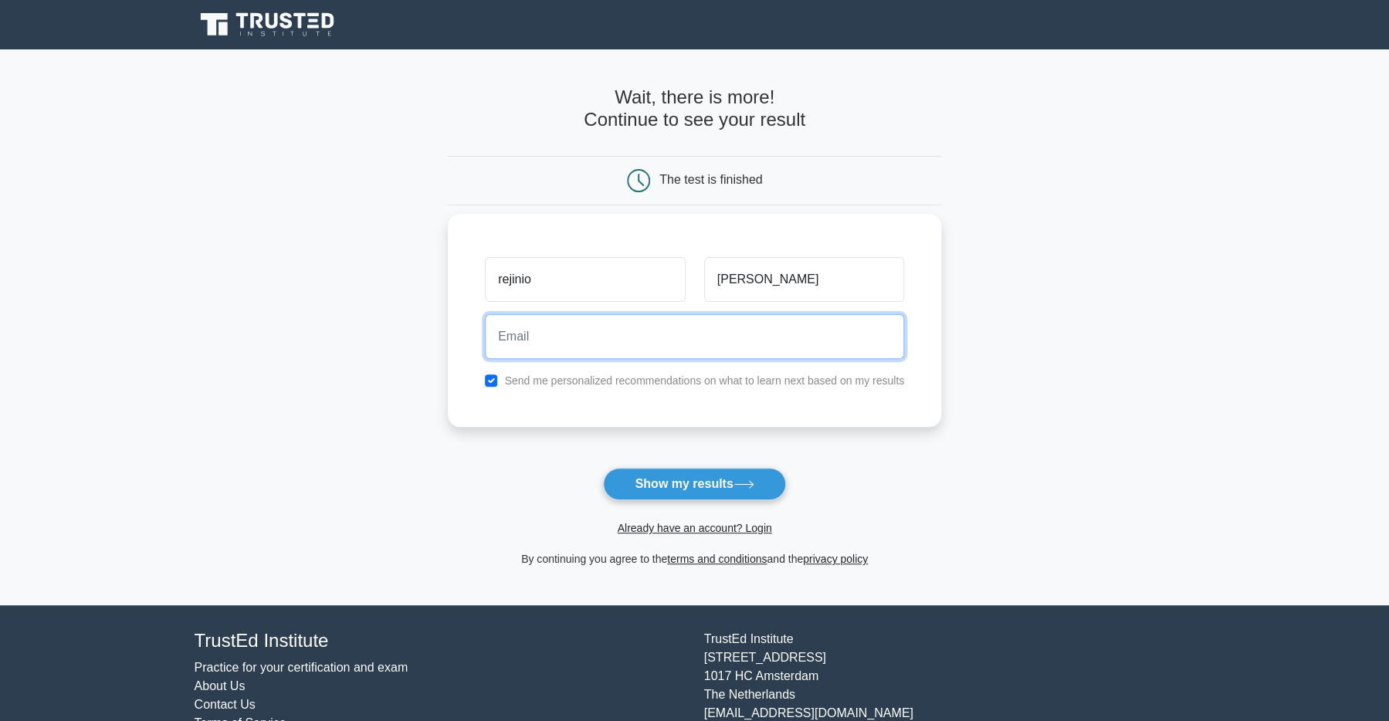
click at [541, 329] on input "email" at bounding box center [694, 336] width 419 height 45
type input "[EMAIL_ADDRESS][DOMAIN_NAME]"
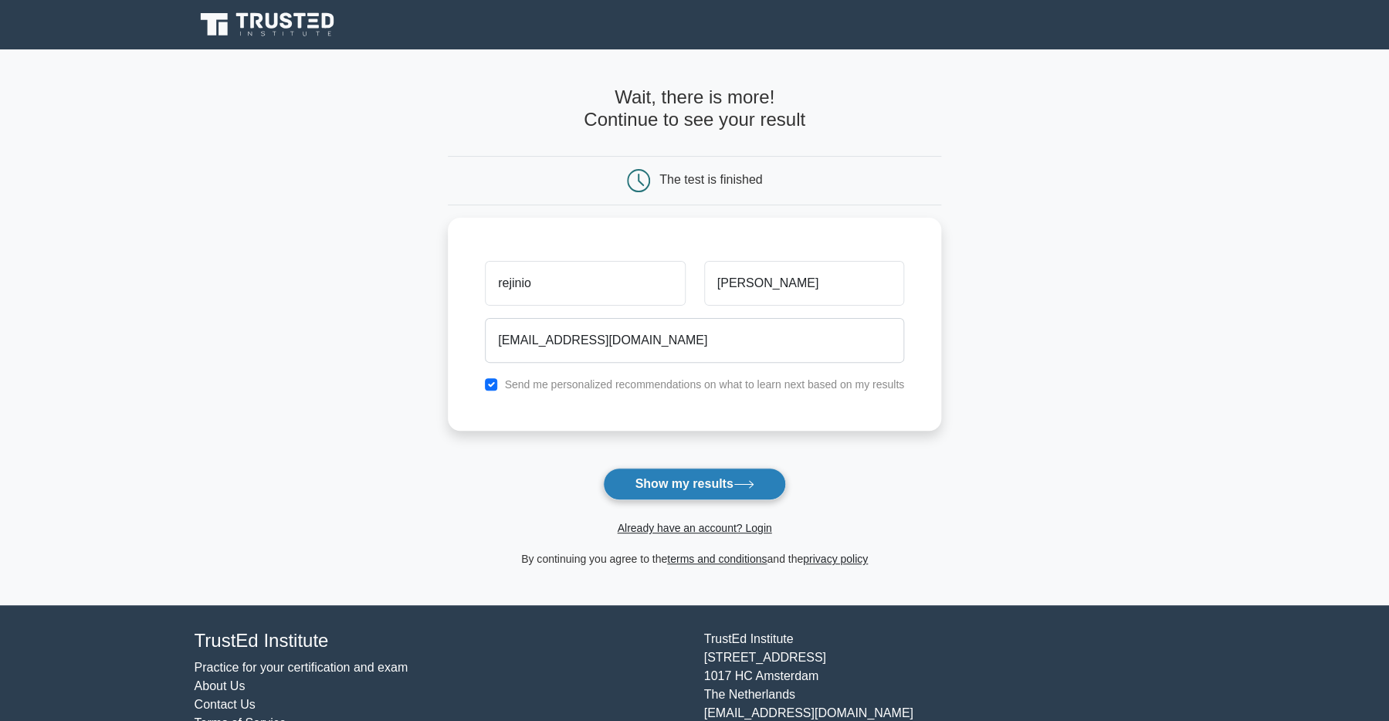
click at [658, 489] on button "Show my results" at bounding box center [694, 484] width 182 height 32
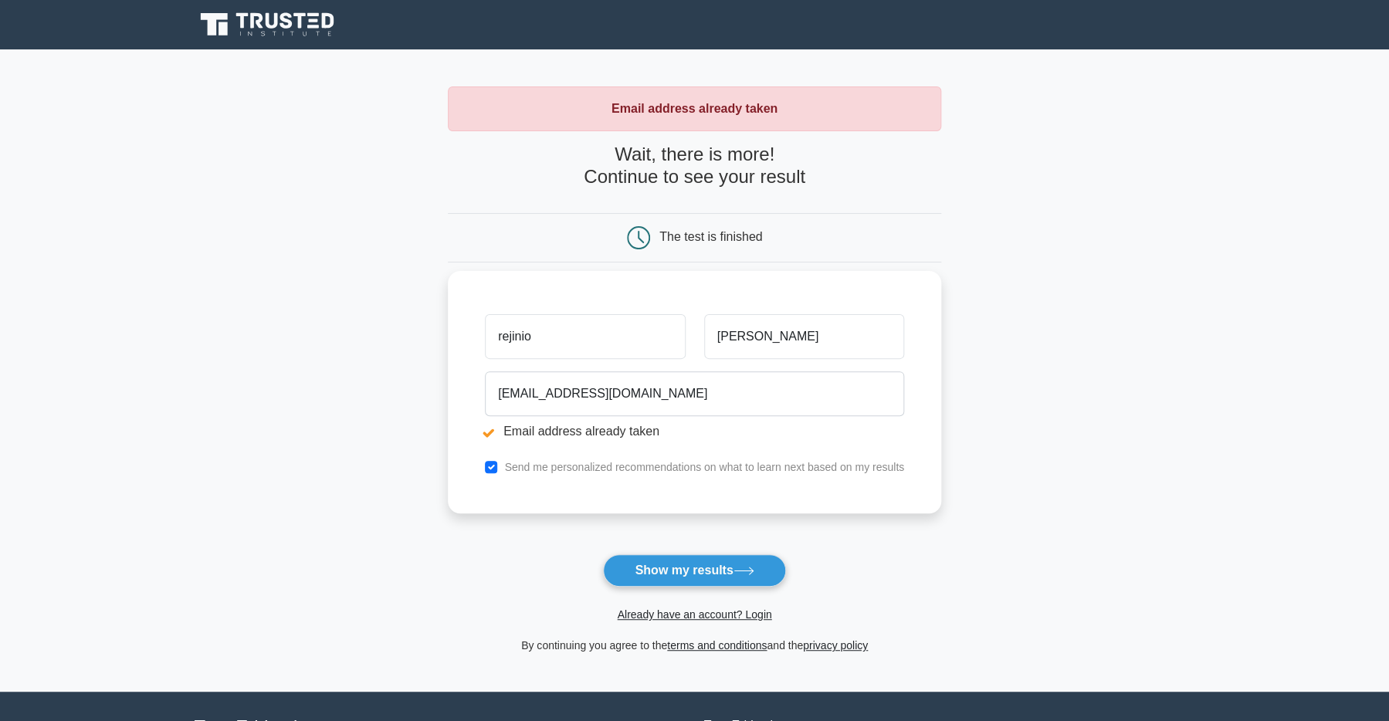
scroll to position [142, 0]
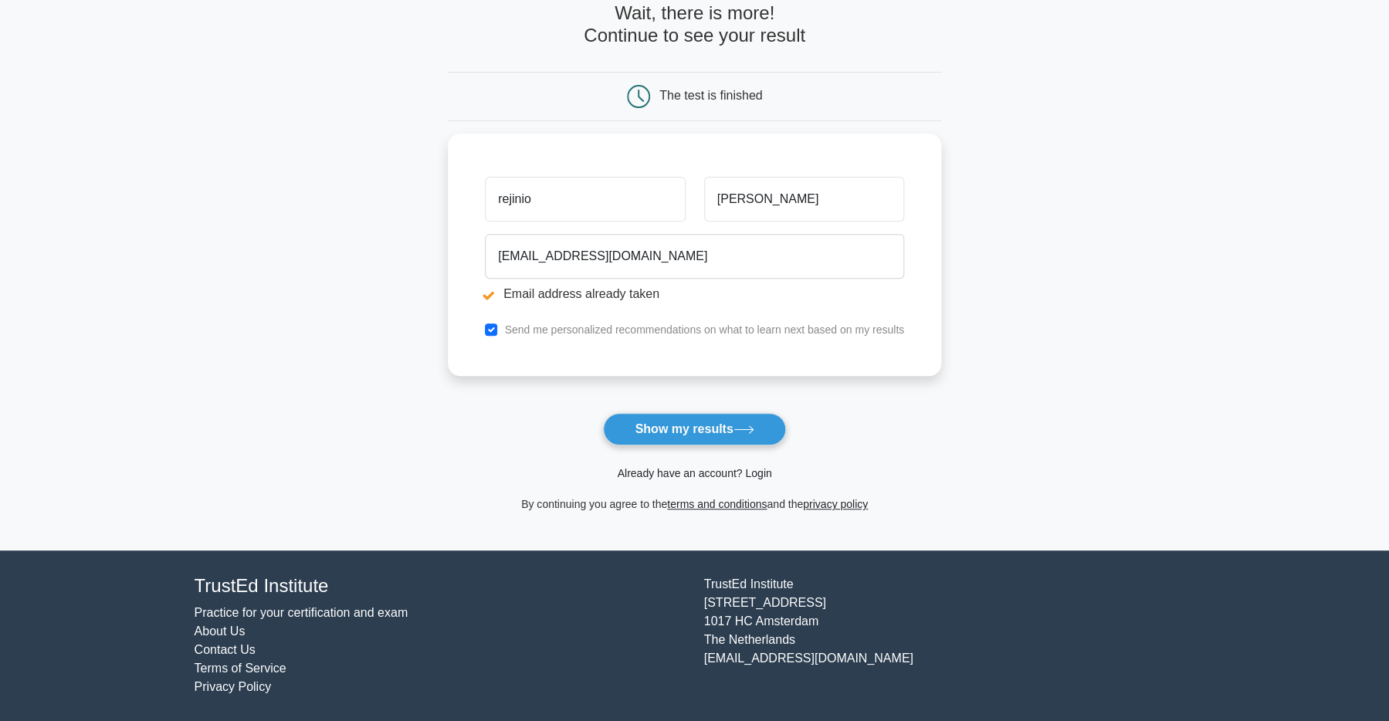
click at [676, 473] on link "Already have an account? Login" at bounding box center [694, 473] width 154 height 12
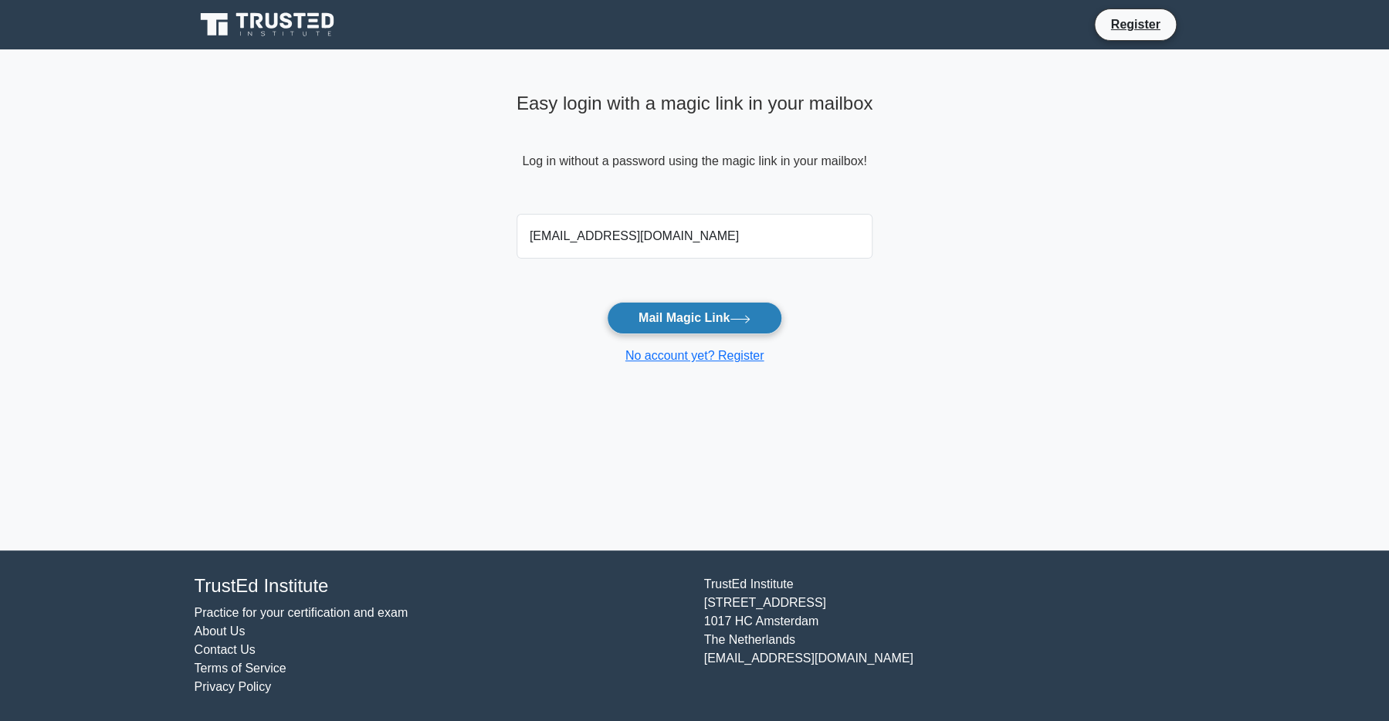
type input "rejiniomelgar@gmail.com"
click at [672, 316] on button "Mail Magic Link" at bounding box center [694, 318] width 175 height 32
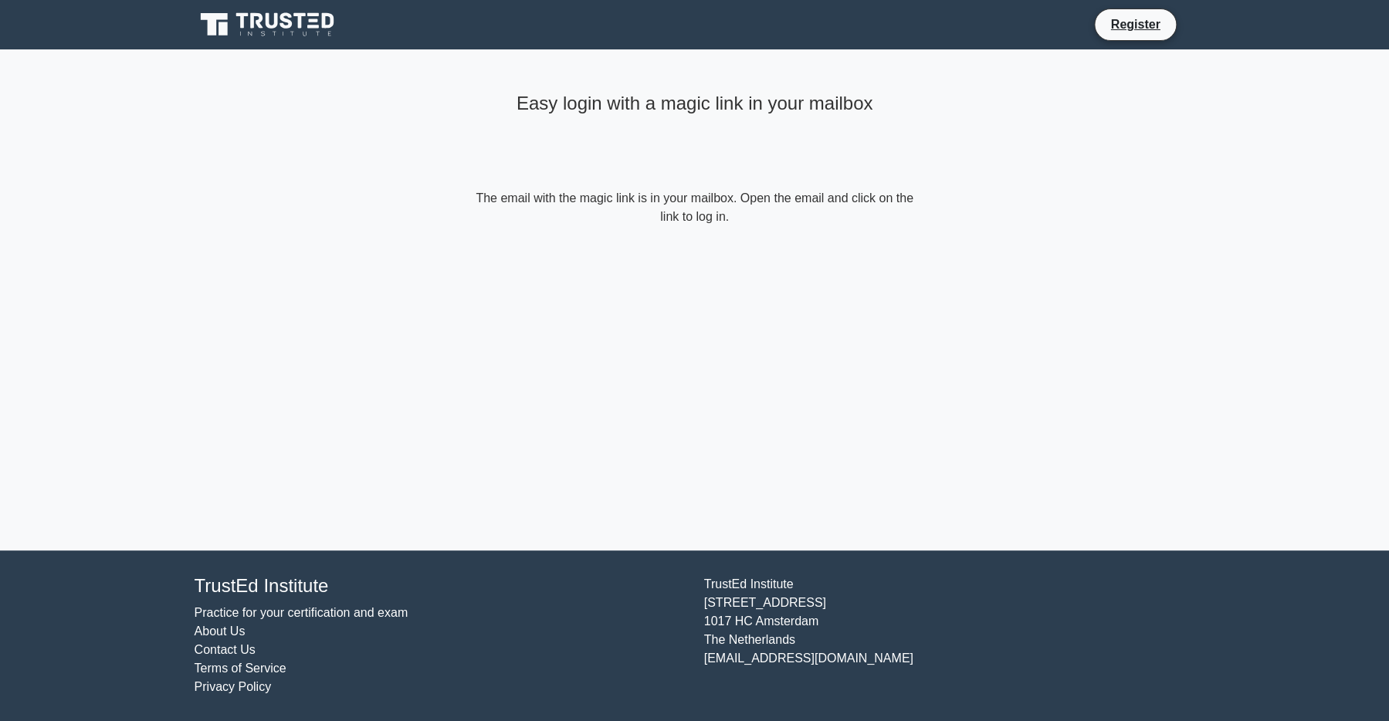
drag, startPoint x: 616, startPoint y: 201, endPoint x: 711, endPoint y: 222, distance: 98.2
click at [711, 222] on form "The email with the magic link is in your mailbox. Open the email and click on t…" at bounding box center [695, 207] width 445 height 37
click at [714, 222] on form "The email with the magic link is in your mailbox. Open the email and click on t…" at bounding box center [695, 207] width 445 height 37
click at [327, 177] on main "Easy login with a magic link in your mailbox The email with the magic link is i…" at bounding box center [694, 299] width 1389 height 501
